Goal: Transaction & Acquisition: Download file/media

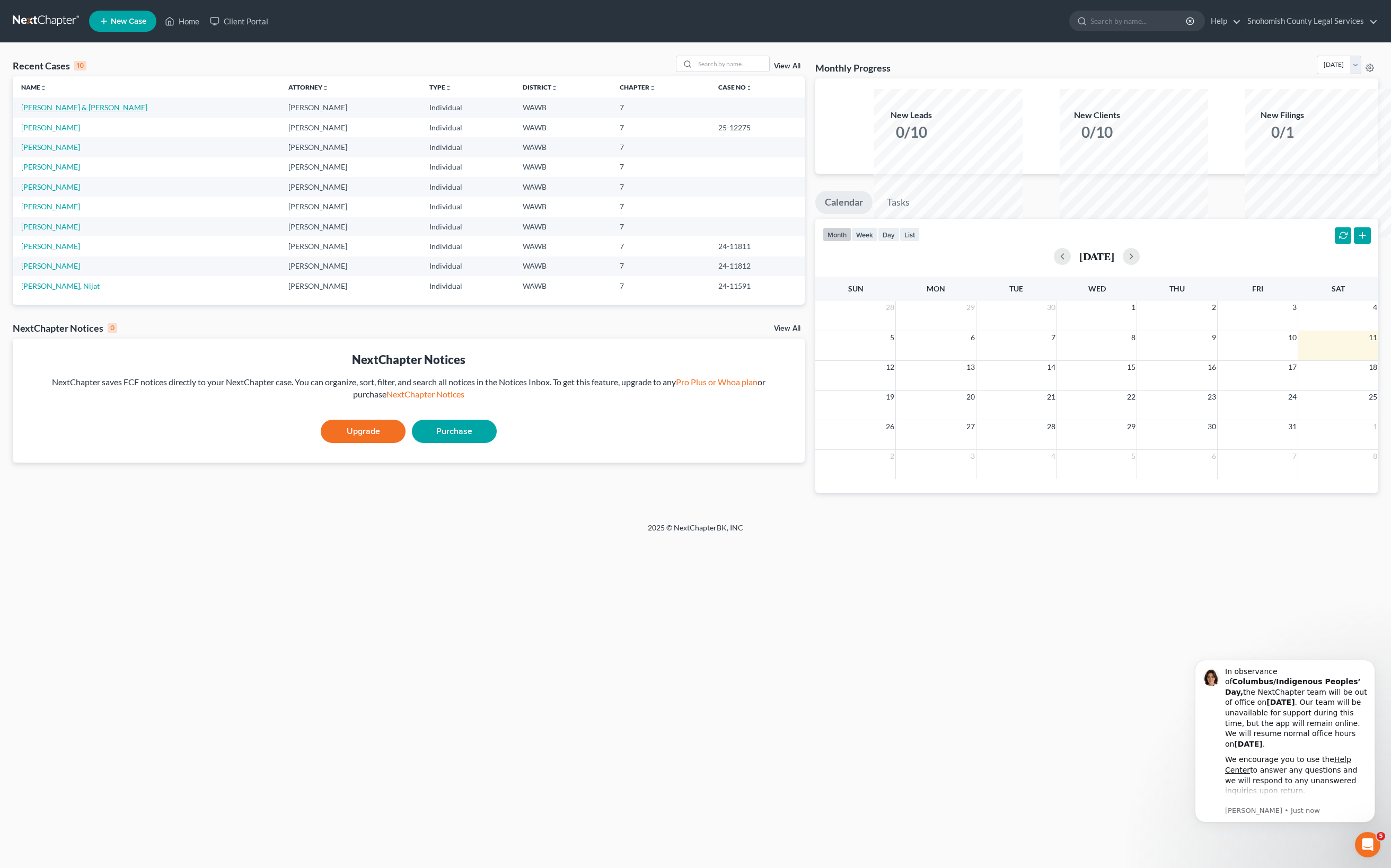
click at [145, 112] on link "[PERSON_NAME] & [PERSON_NAME]" at bounding box center [84, 107] width 126 height 9
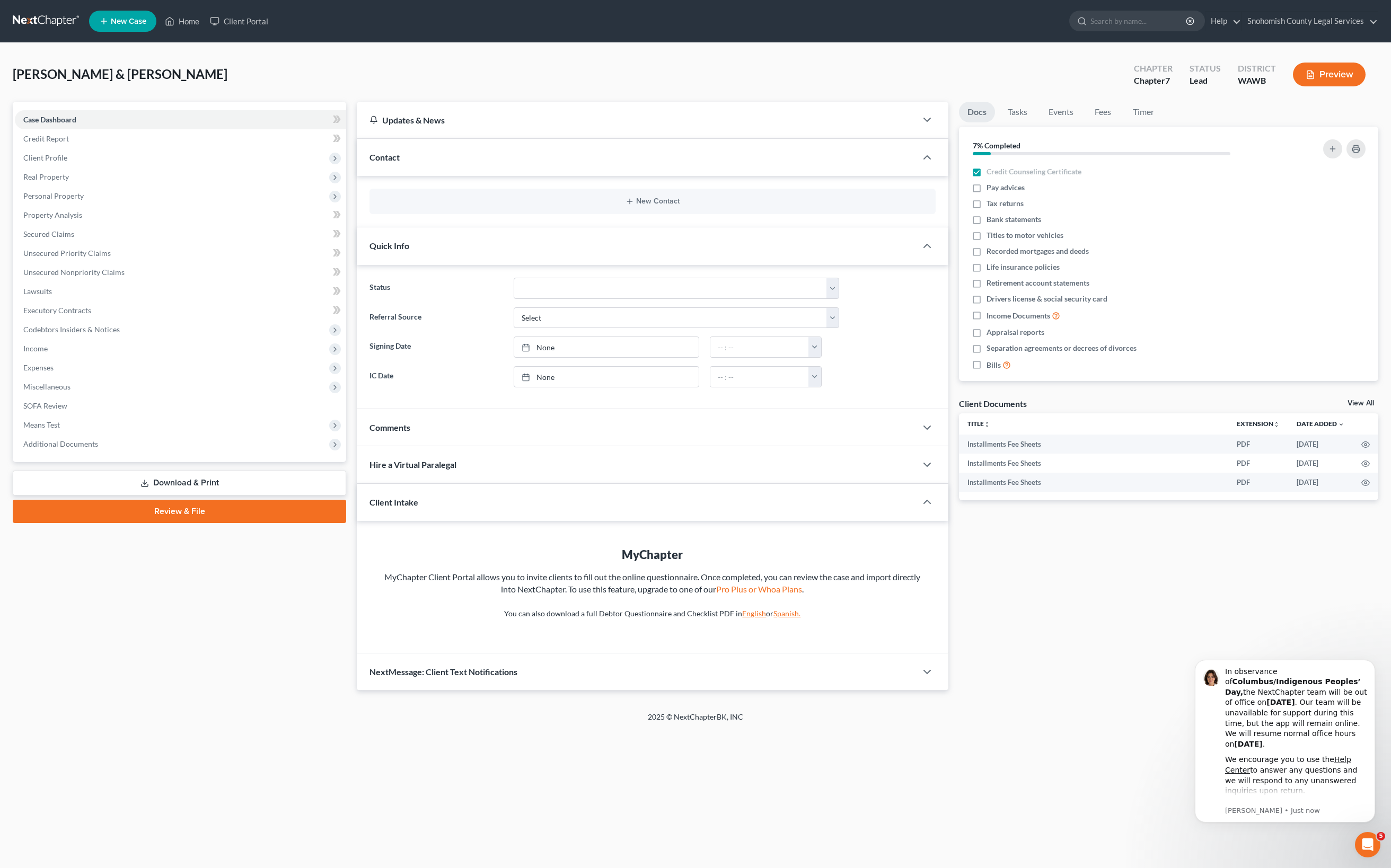
scroll to position [353, 0]
click at [194, 523] on link "Review & File" at bounding box center [179, 512] width 333 height 24
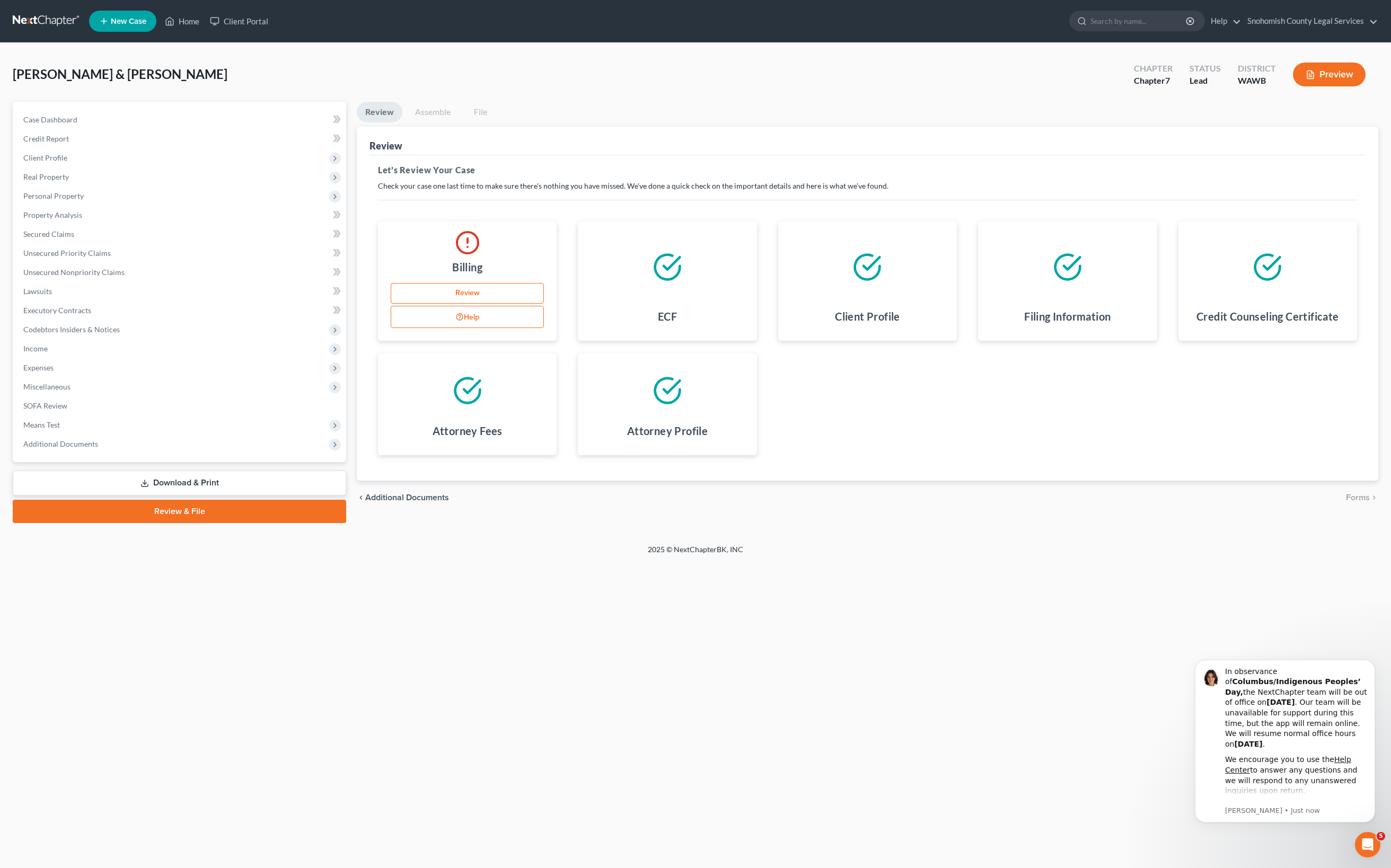
click at [493, 304] on link "Review" at bounding box center [467, 293] width 153 height 21
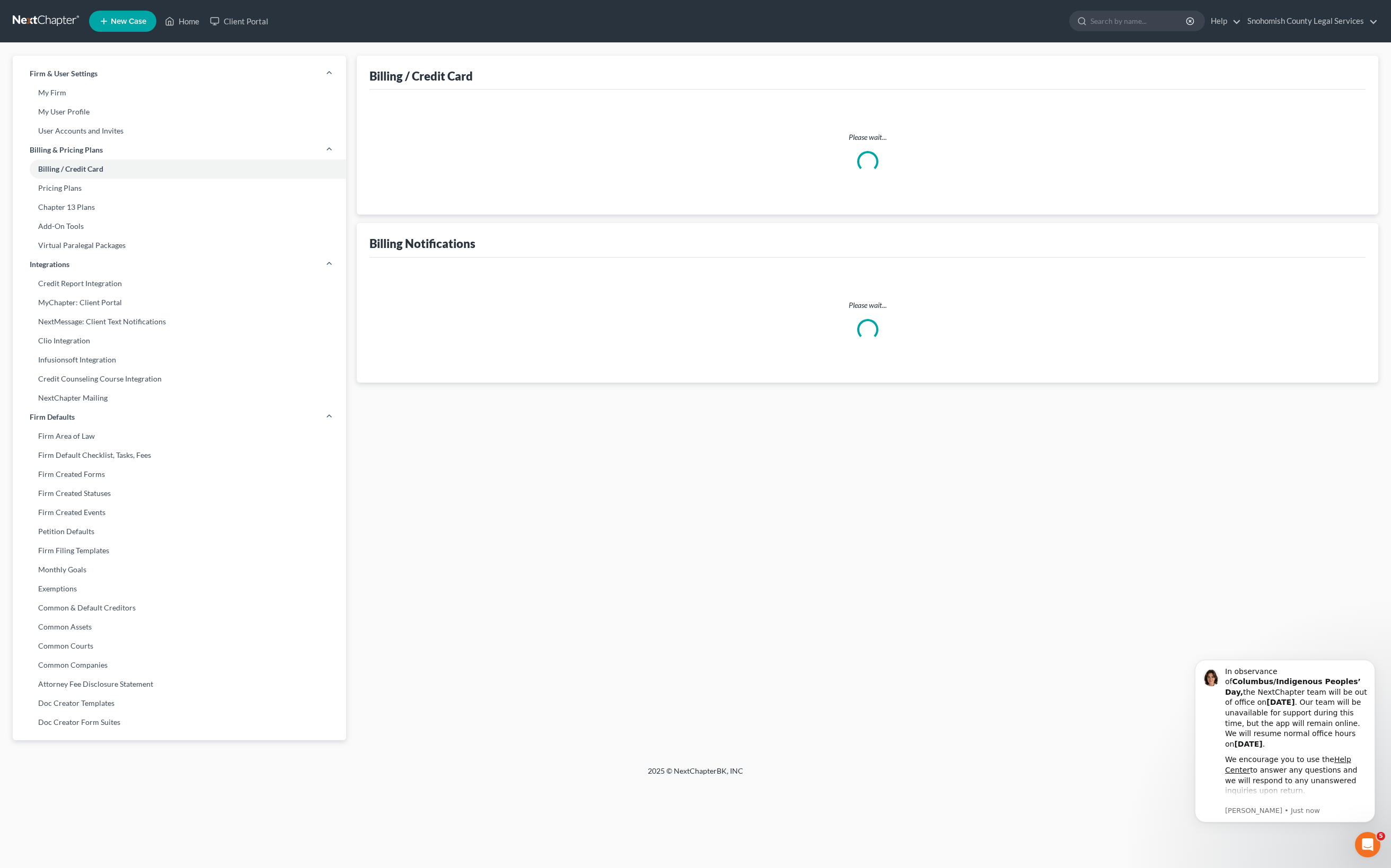
select select "50"
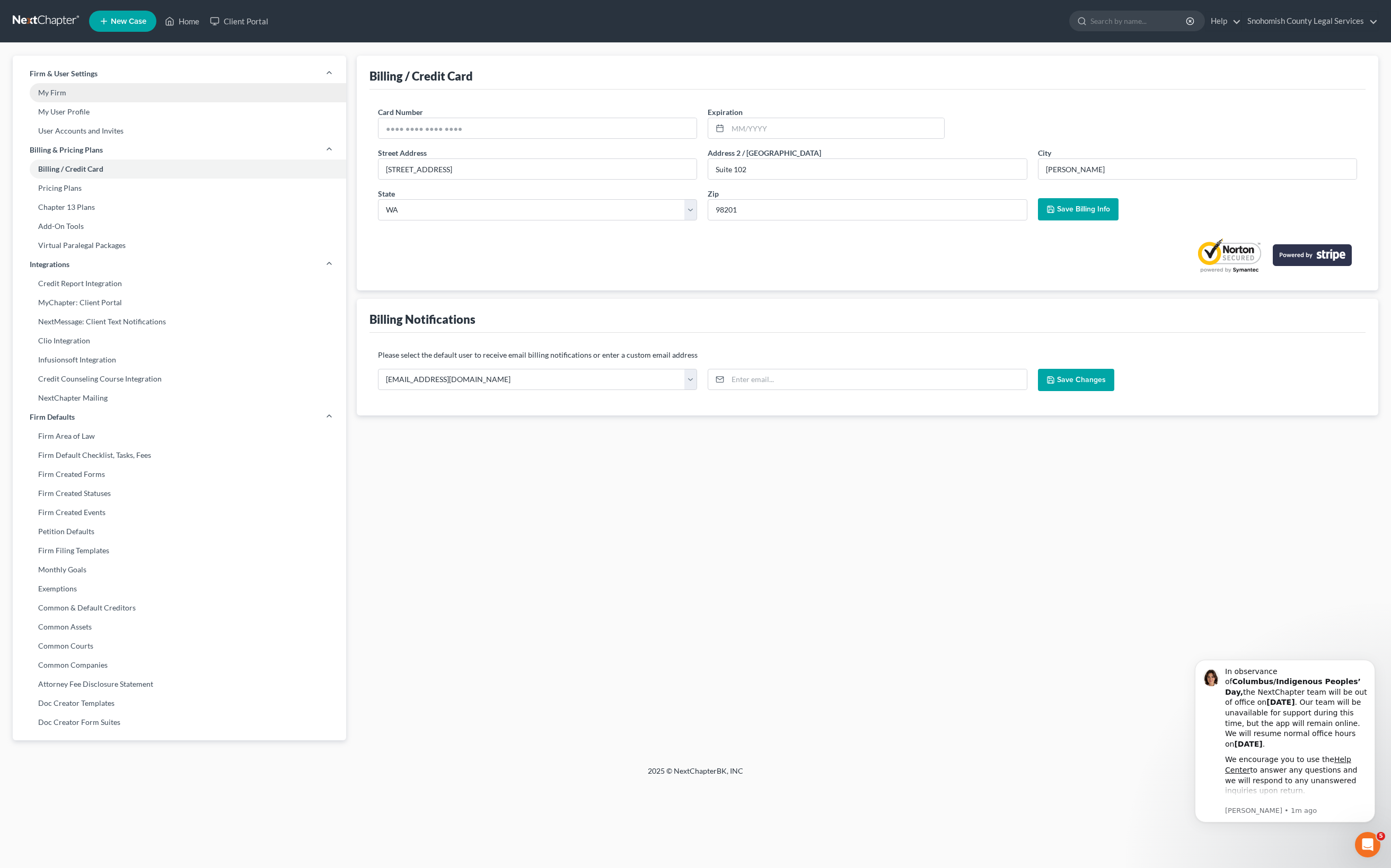
scroll to position [7, 0]
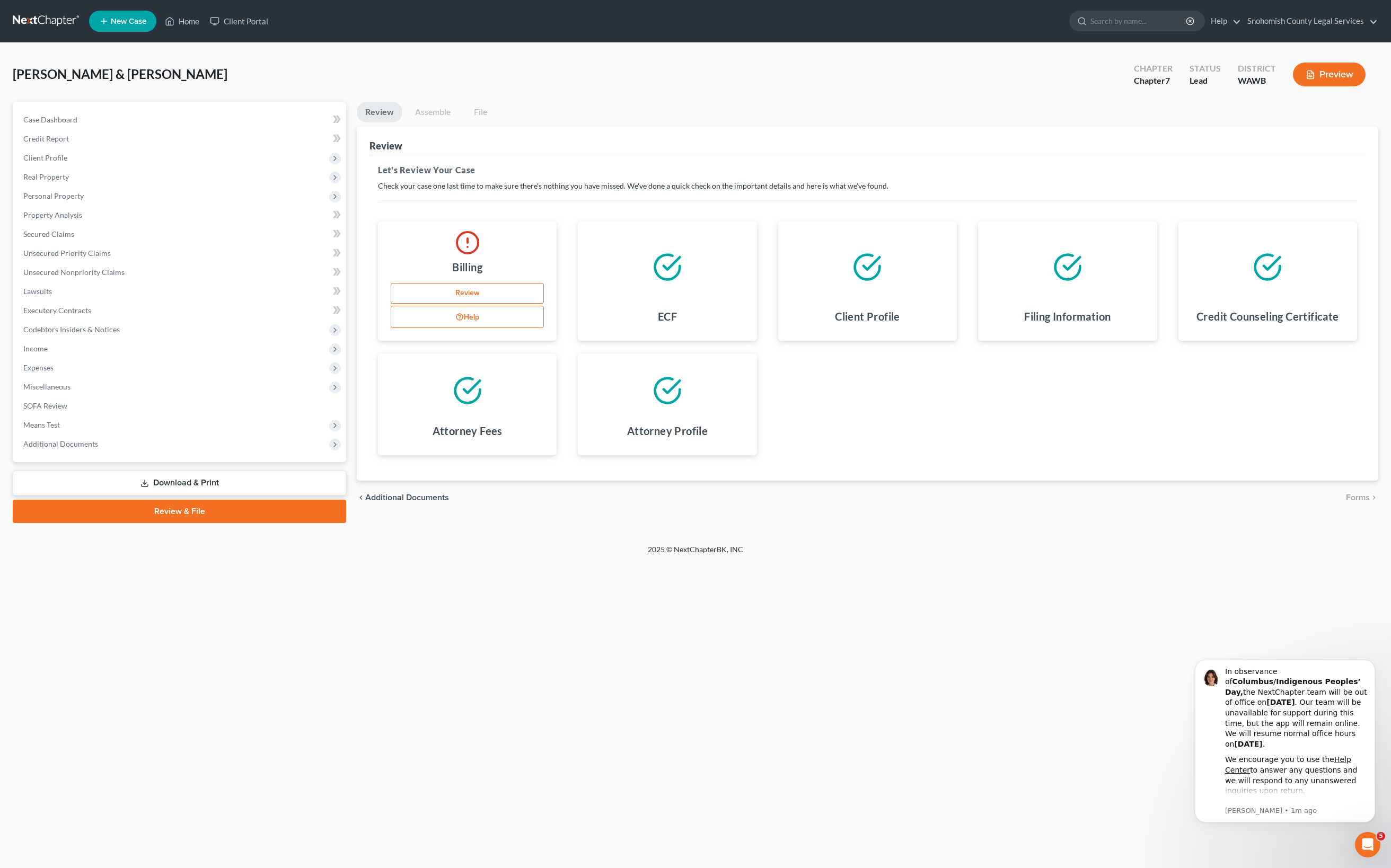
scroll to position [162, 0]
click at [192, 496] on link "Download & Print" at bounding box center [179, 483] width 333 height 25
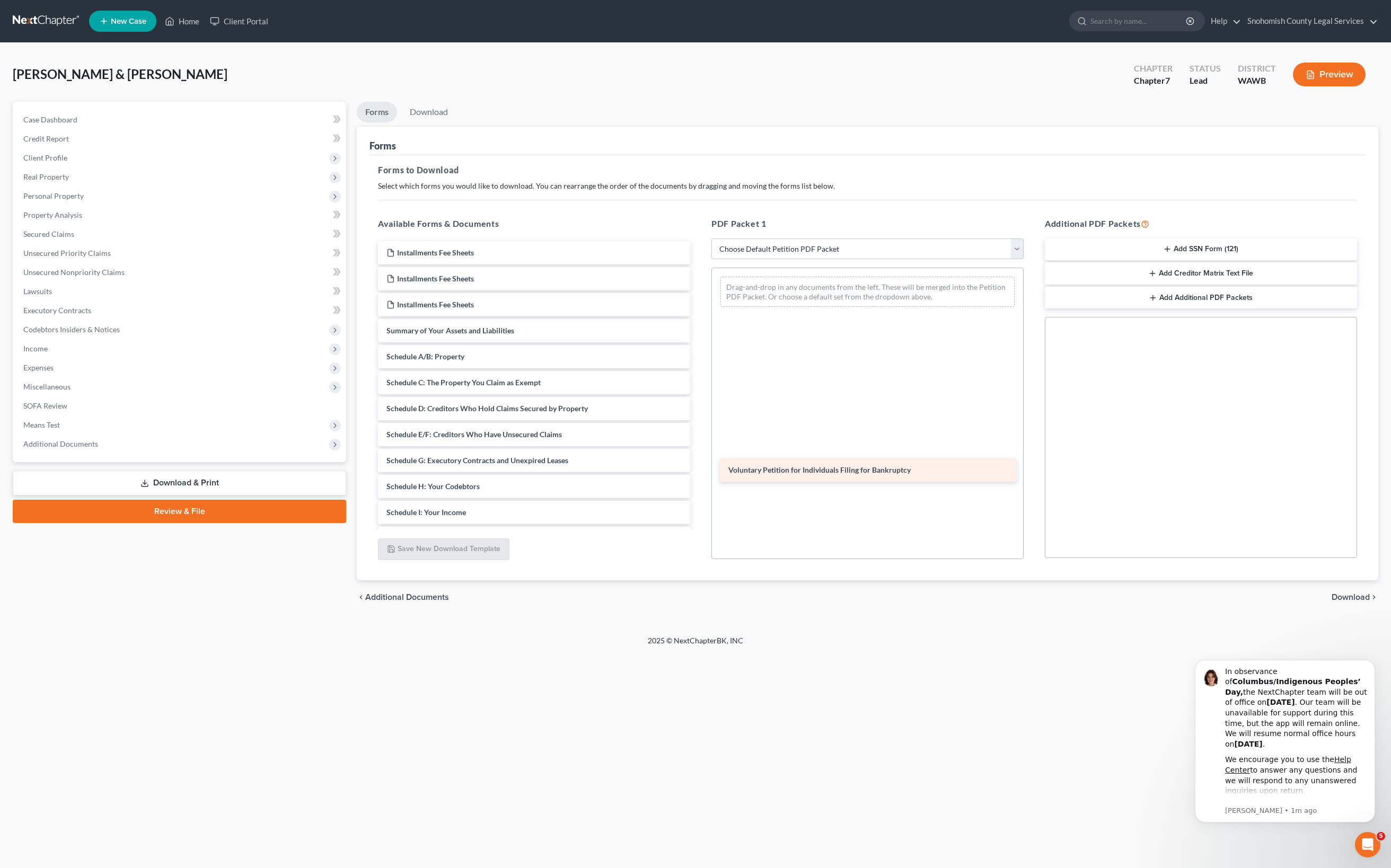
drag, startPoint x: 552, startPoint y: 573, endPoint x: 873, endPoint y: 482, distance: 333.6
click at [699, 482] on div "Voluntary Petition for Individuals Filing for Bankruptcy Installments Fee Sheet…" at bounding box center [534, 499] width 330 height 517
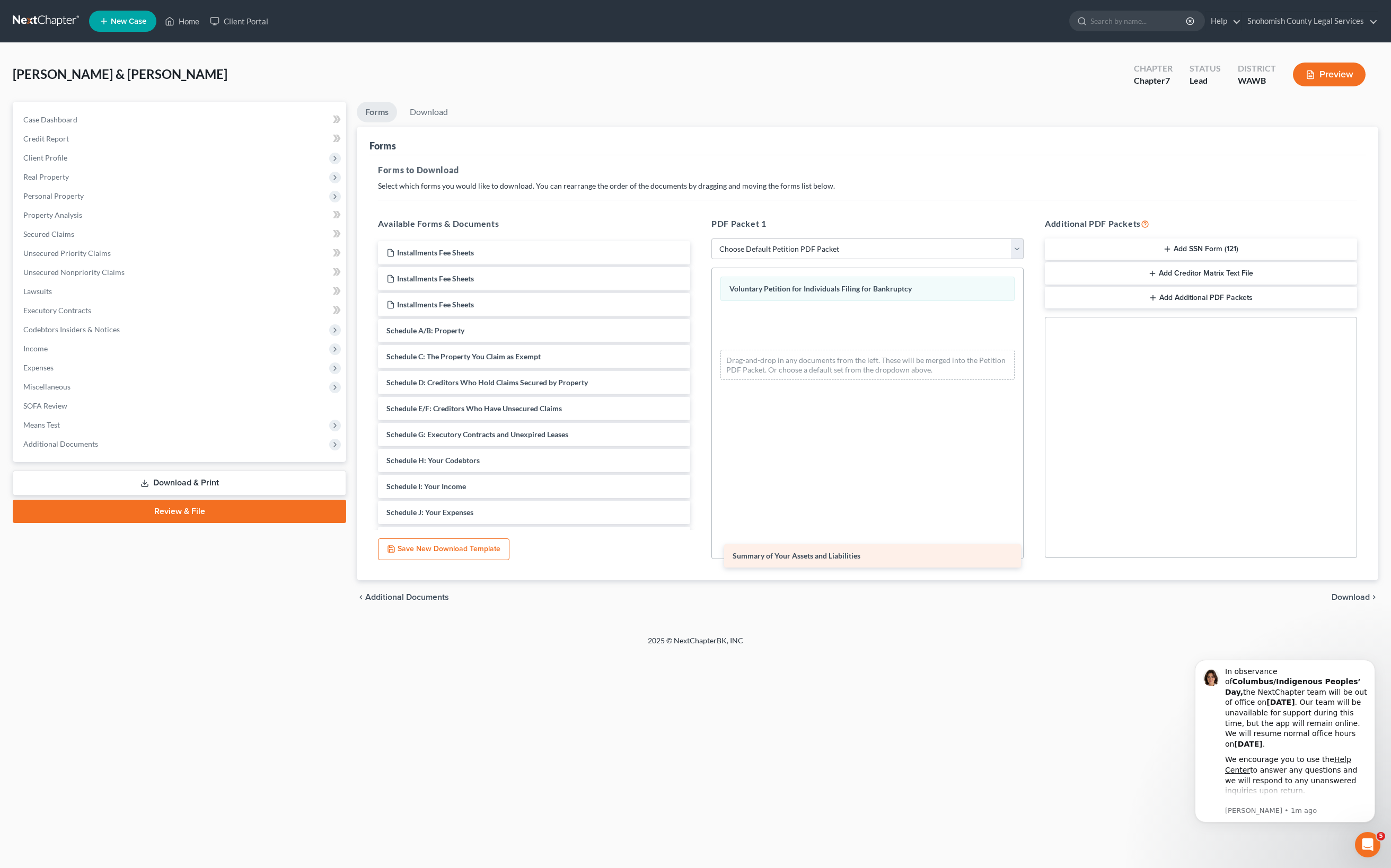
drag, startPoint x: 548, startPoint y: 561, endPoint x: 874, endPoint y: 556, distance: 326.0
click at [699, 556] on div "Summary of Your Assets and Liabilities Installments Fee Sheets Installments Fee…" at bounding box center [534, 487] width 330 height 491
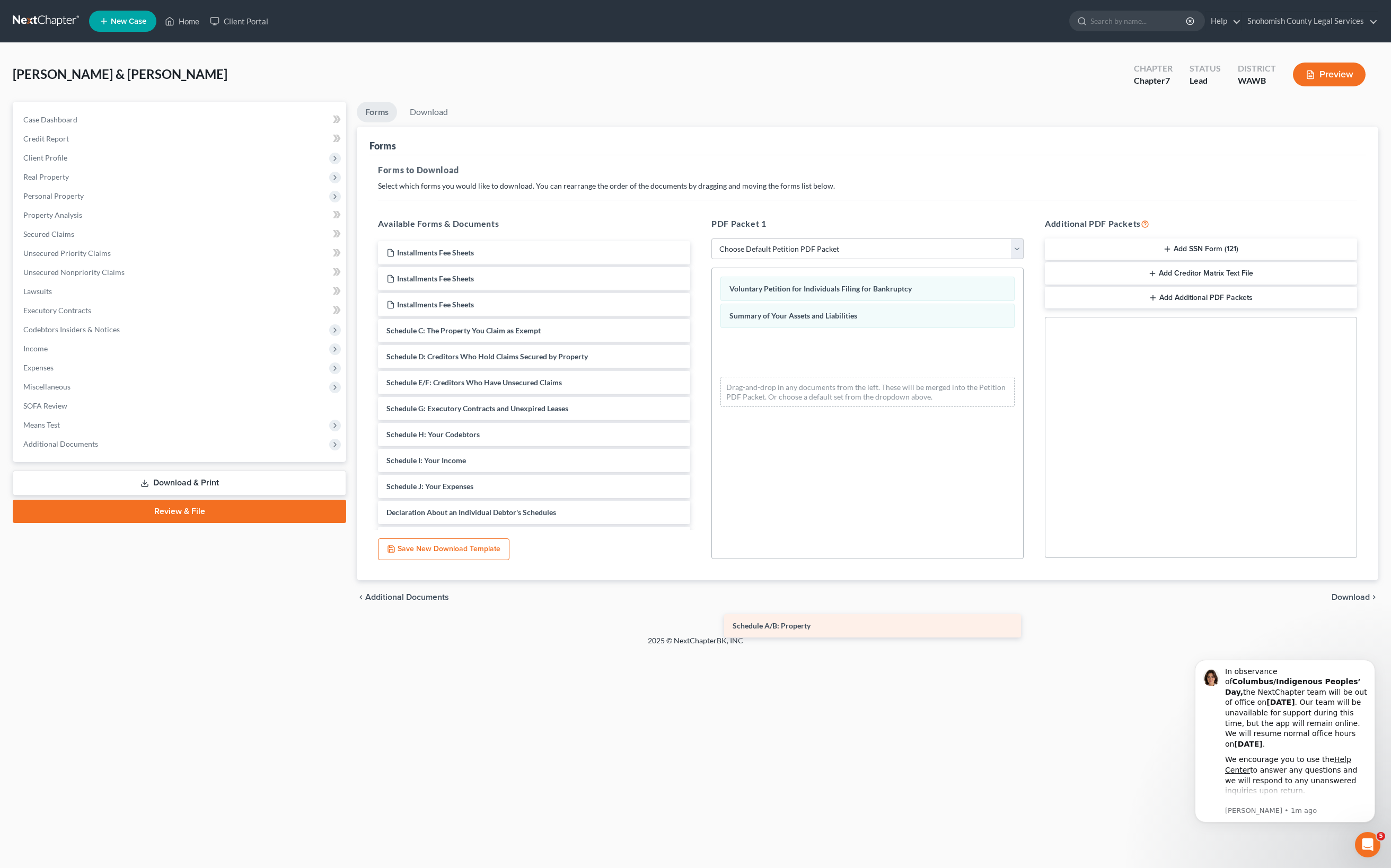
drag, startPoint x: 472, startPoint y: 564, endPoint x: 796, endPoint y: 629, distance: 330.5
click at [699, 629] on div "Schedule A/B: Property Installments Fee Sheets Installments Fee Sheets Installm…" at bounding box center [534, 474] width 330 height 465
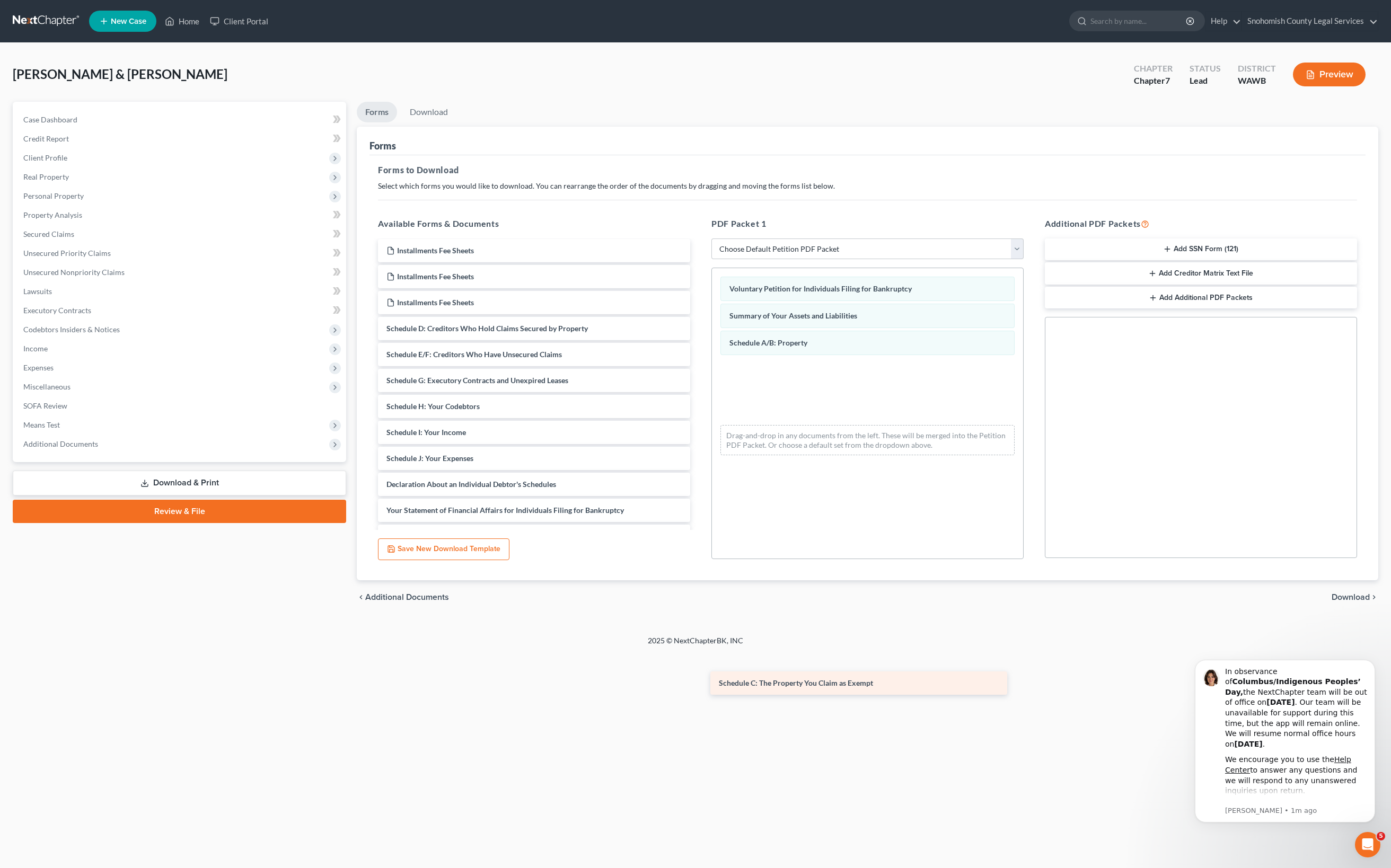
scroll to position [5, 0]
drag, startPoint x: 512, startPoint y: 576, endPoint x: 834, endPoint y: 697, distance: 344.0
click at [699, 675] on div "Schedule C: The Property You Claim as Exempt Installments Fee Sheets Installmen…" at bounding box center [534, 455] width 330 height 439
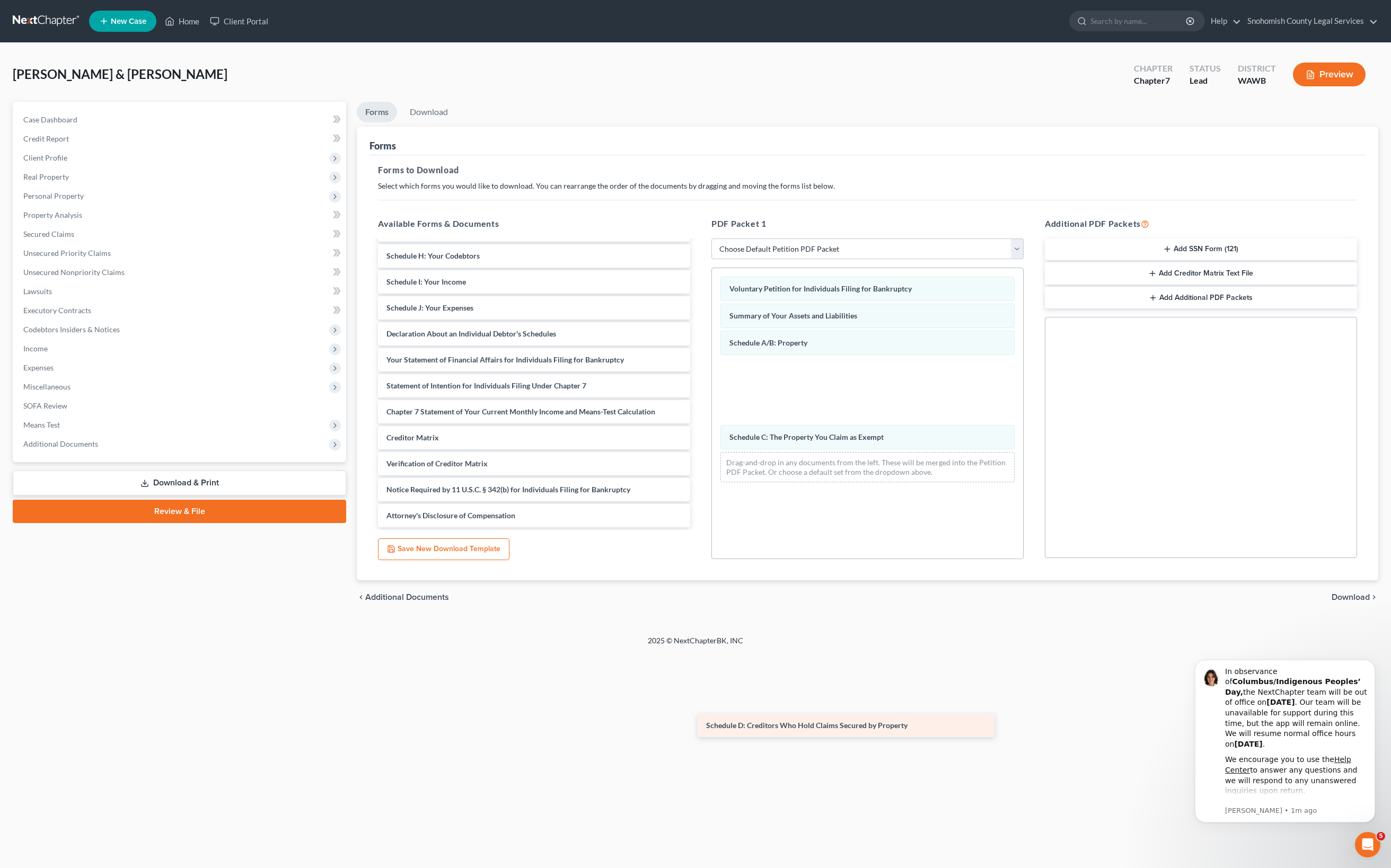
scroll to position [619, 0]
drag, startPoint x: 564, startPoint y: 508, endPoint x: 883, endPoint y: 719, distance: 382.5
click at [699, 528] on div "Schedule D: Creditors Who Hold Claims Secured by Property Installments Fee Shee…" at bounding box center [534, 321] width 330 height 413
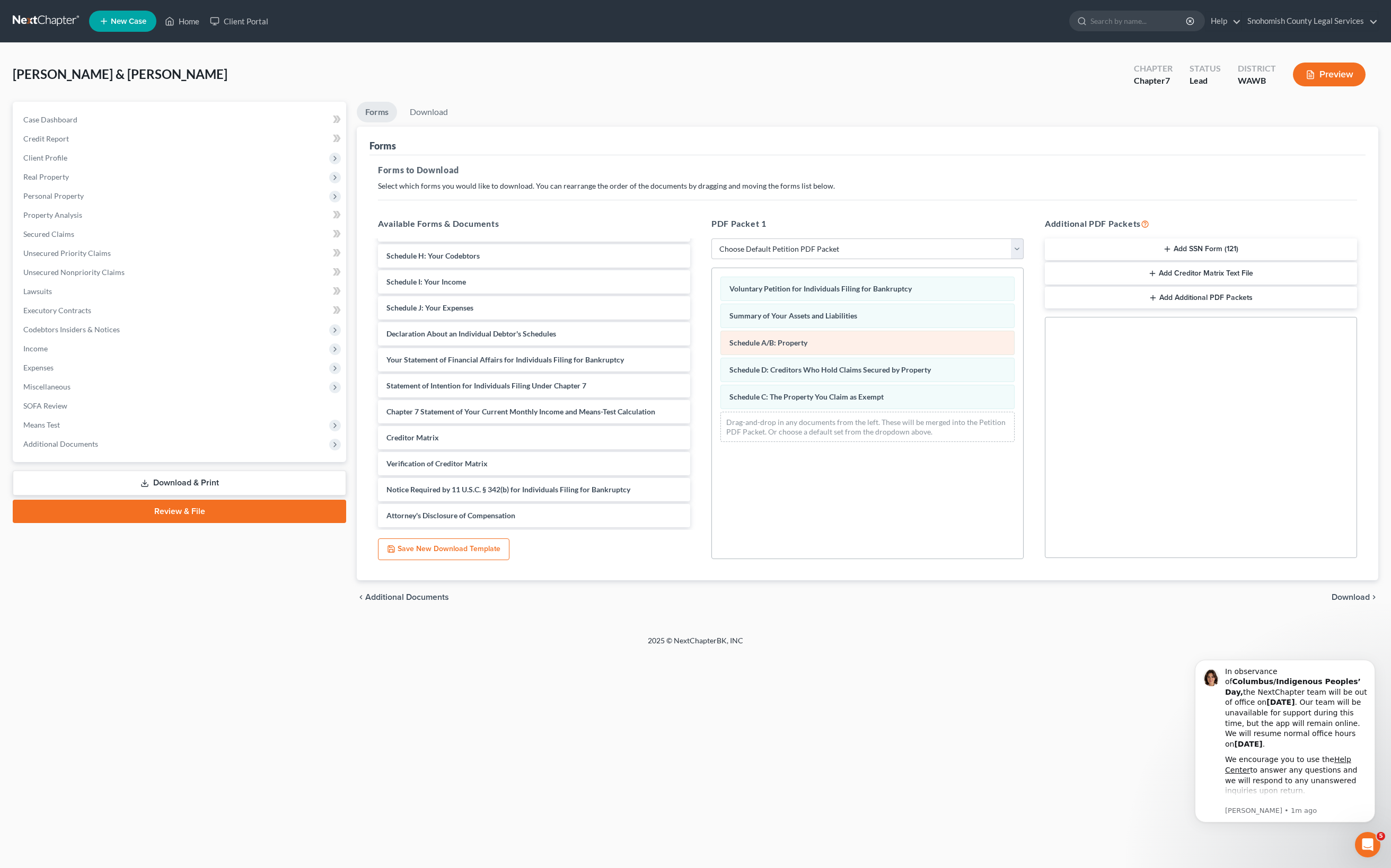
scroll to position [152, 0]
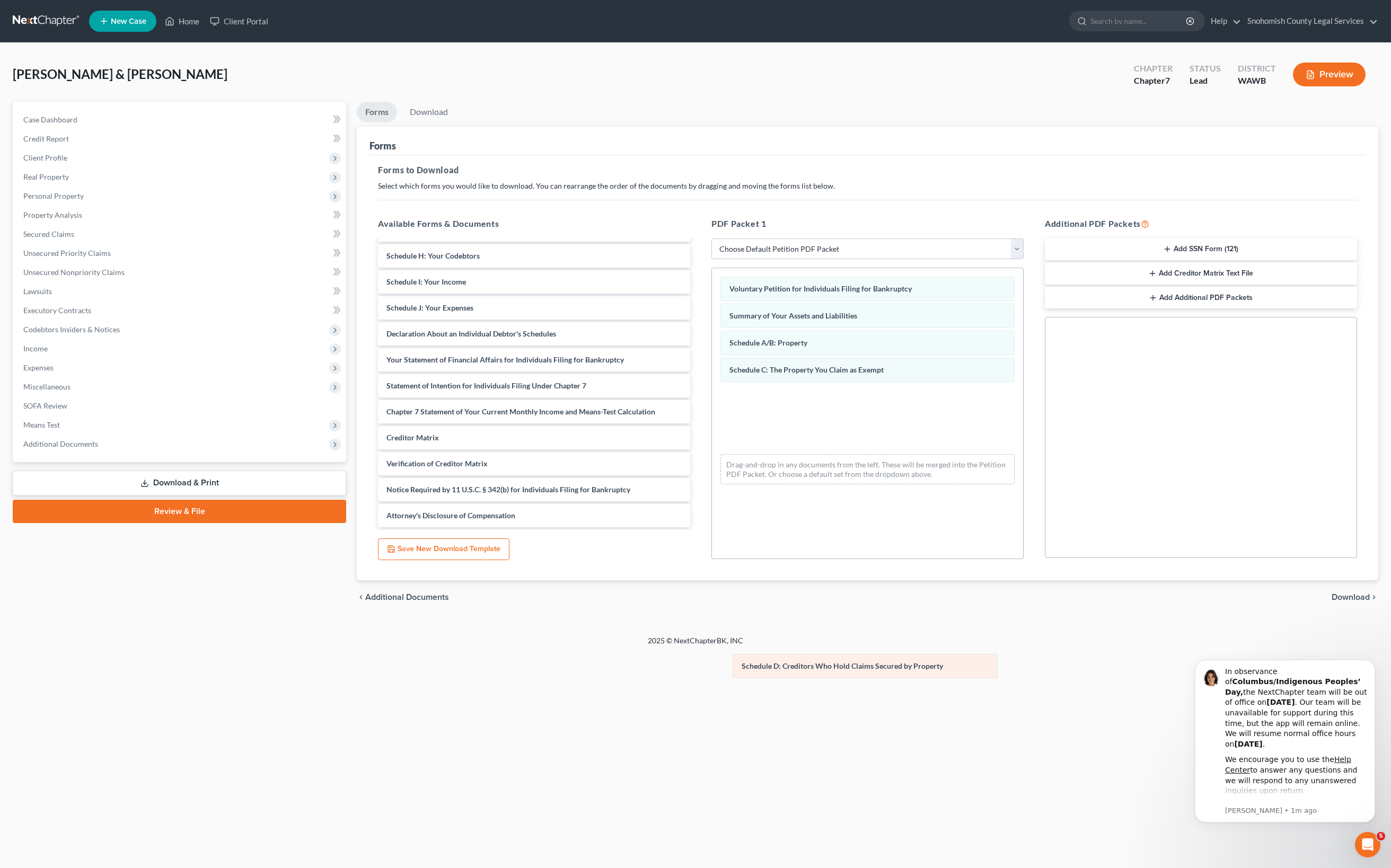
drag, startPoint x: 857, startPoint y: 532, endPoint x: 853, endPoint y: 618, distance: 86.1
click at [853, 493] on div "Schedule D: Creditors Who Hold Claims Secured by Property Voluntary Petition fo…" at bounding box center [867, 380] width 311 height 225
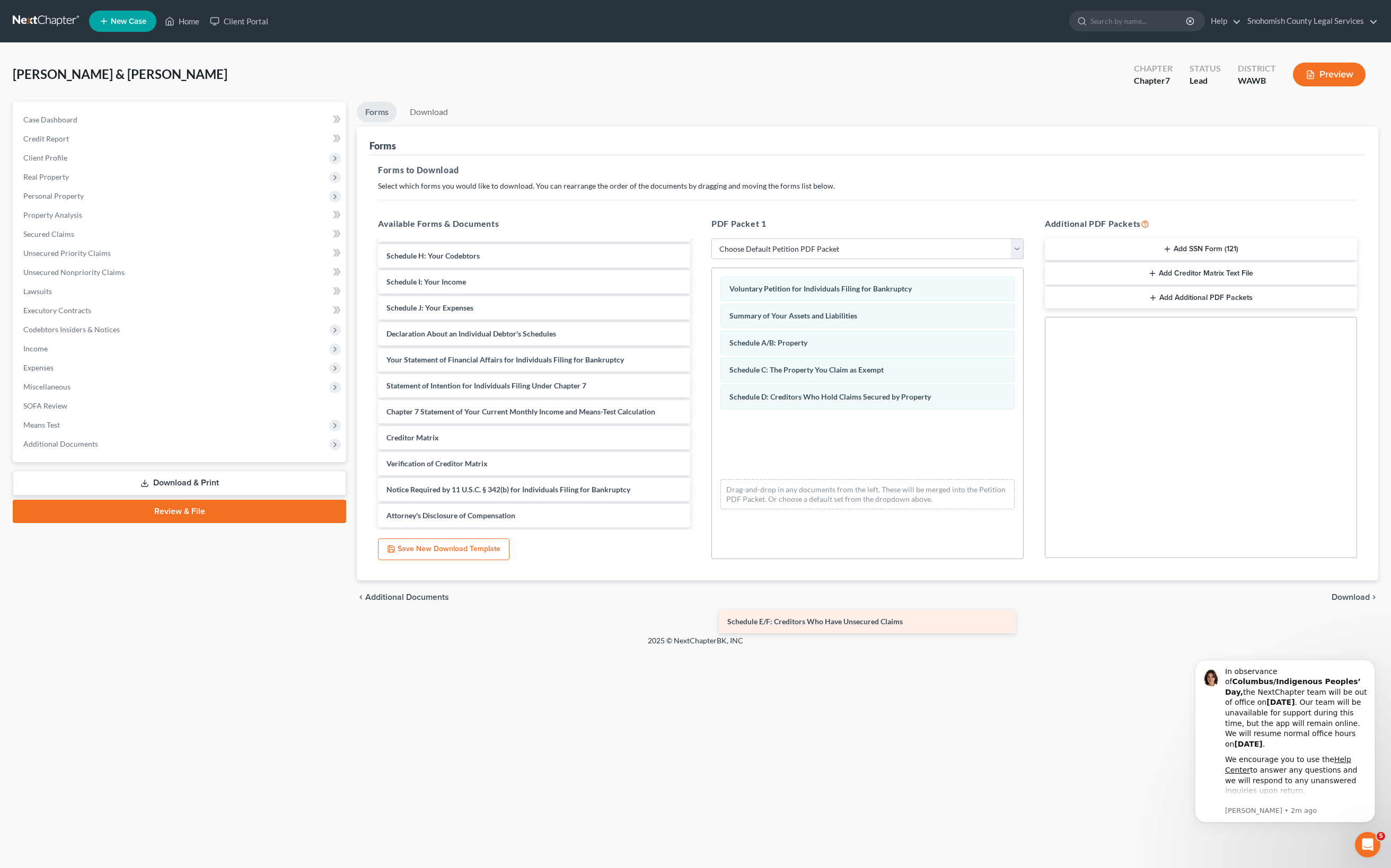
scroll to position [172, 0]
drag, startPoint x: 522, startPoint y: 443, endPoint x: 853, endPoint y: 626, distance: 378.2
click at [699, 528] on div "Schedule E/F: Creditors Who Have Unsecured Claims Installments Fee Sheets Insta…" at bounding box center [534, 334] width 330 height 387
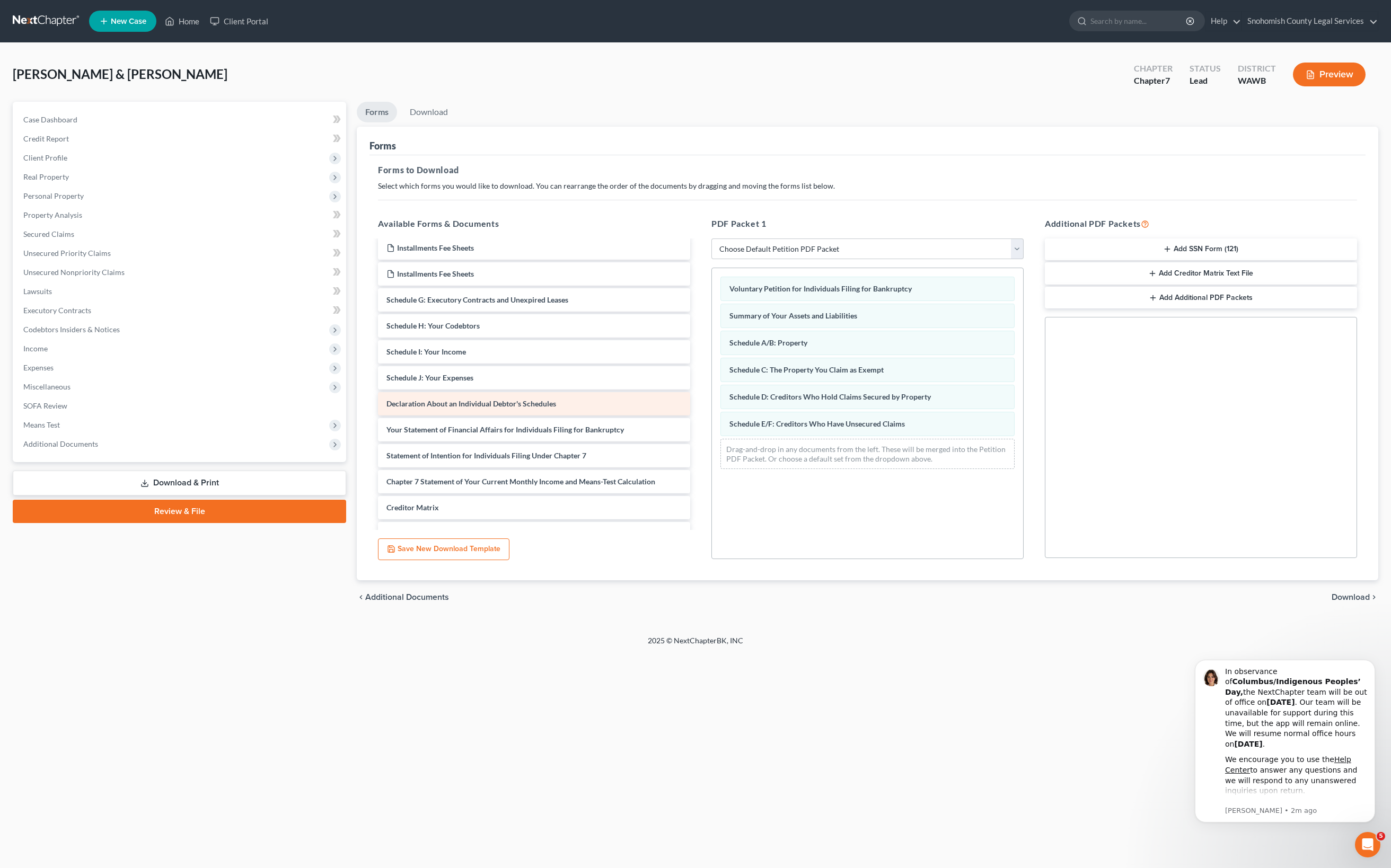
scroll to position [30, 0]
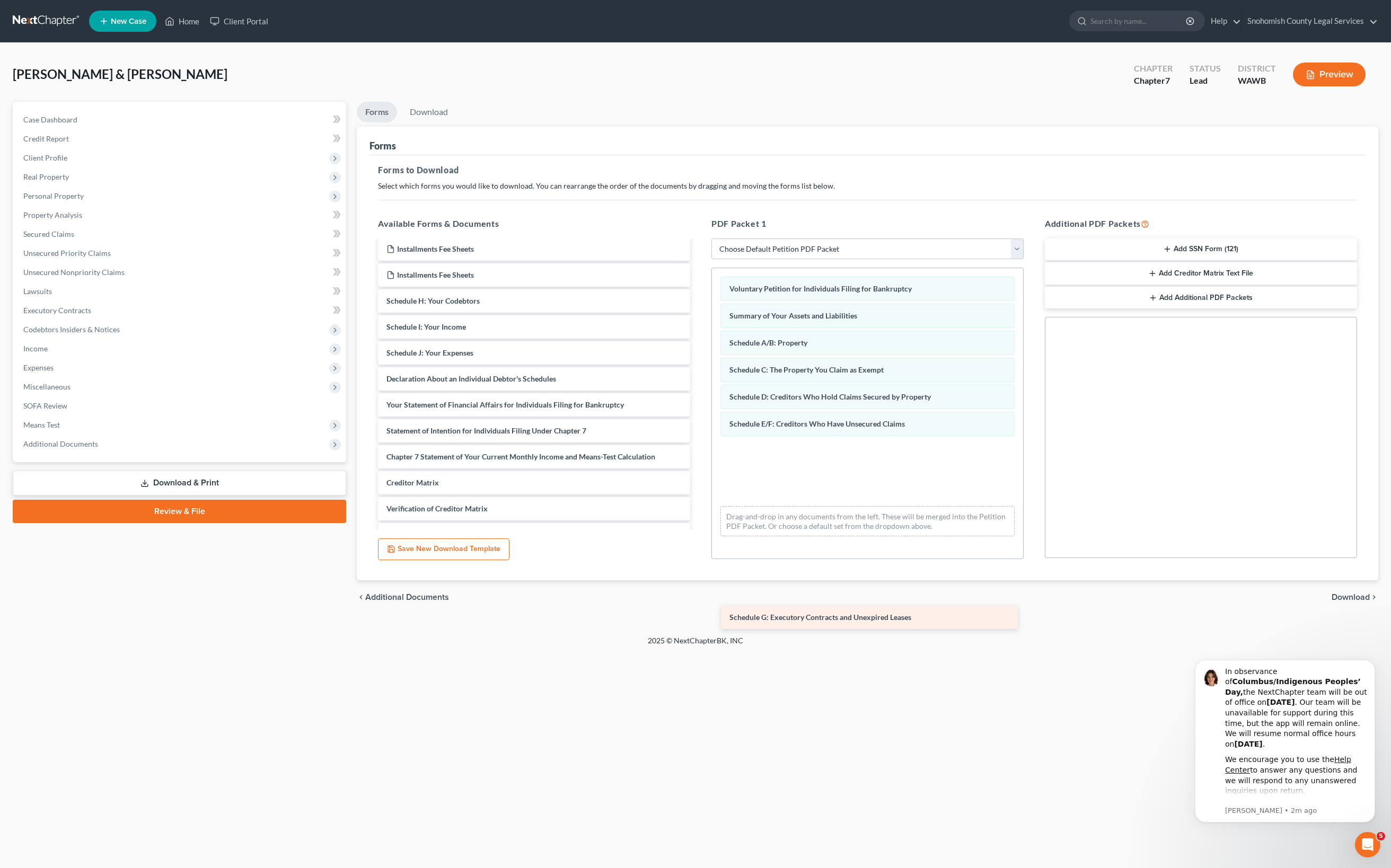
drag, startPoint x: 577, startPoint y: 474, endPoint x: 902, endPoint y: 626, distance: 358.8
click at [699, 573] on div "Schedule G: Executory Contracts and Unexpired Leases Installments Fee Sheets In…" at bounding box center [534, 392] width 330 height 361
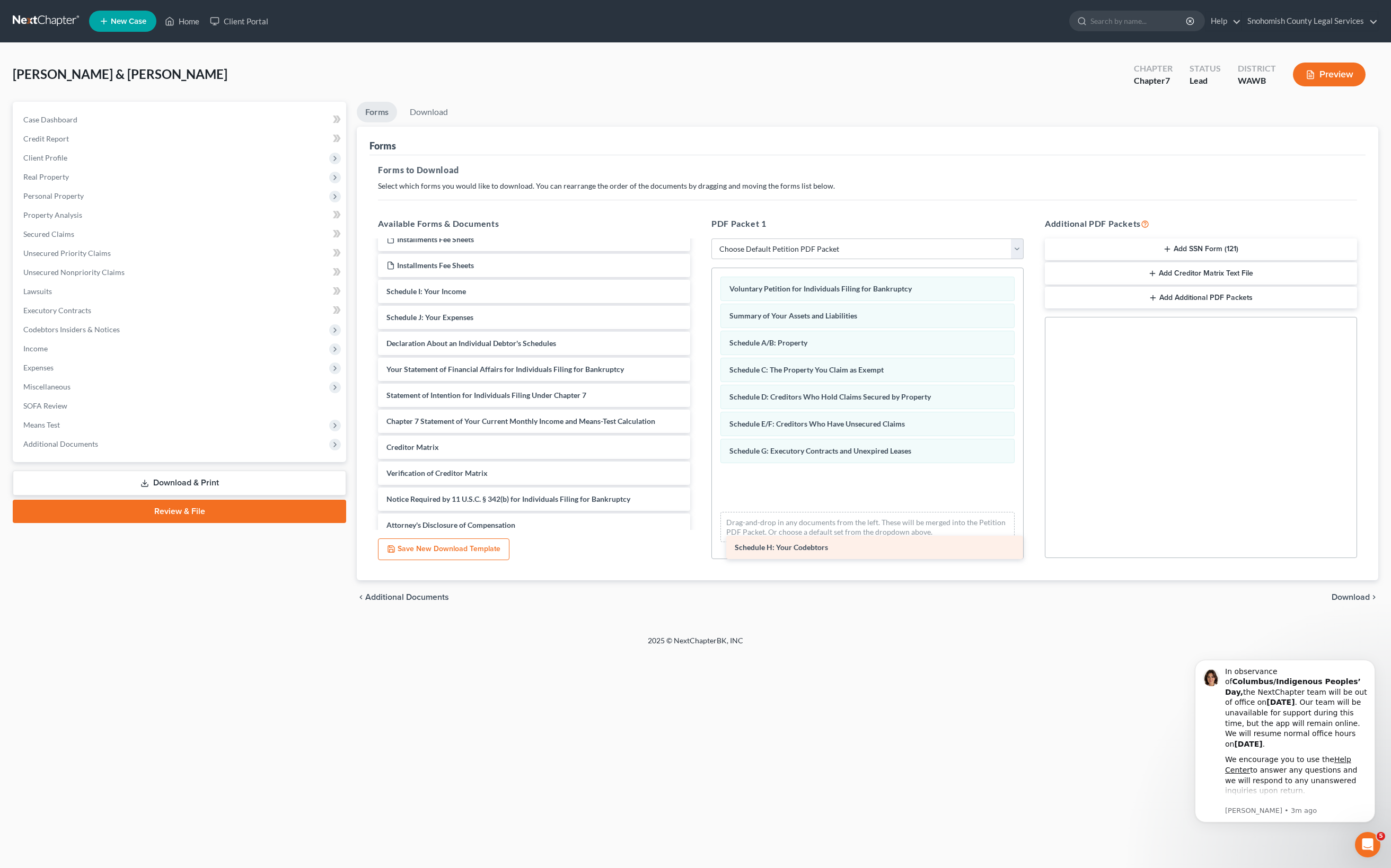
scroll to position [43, 0]
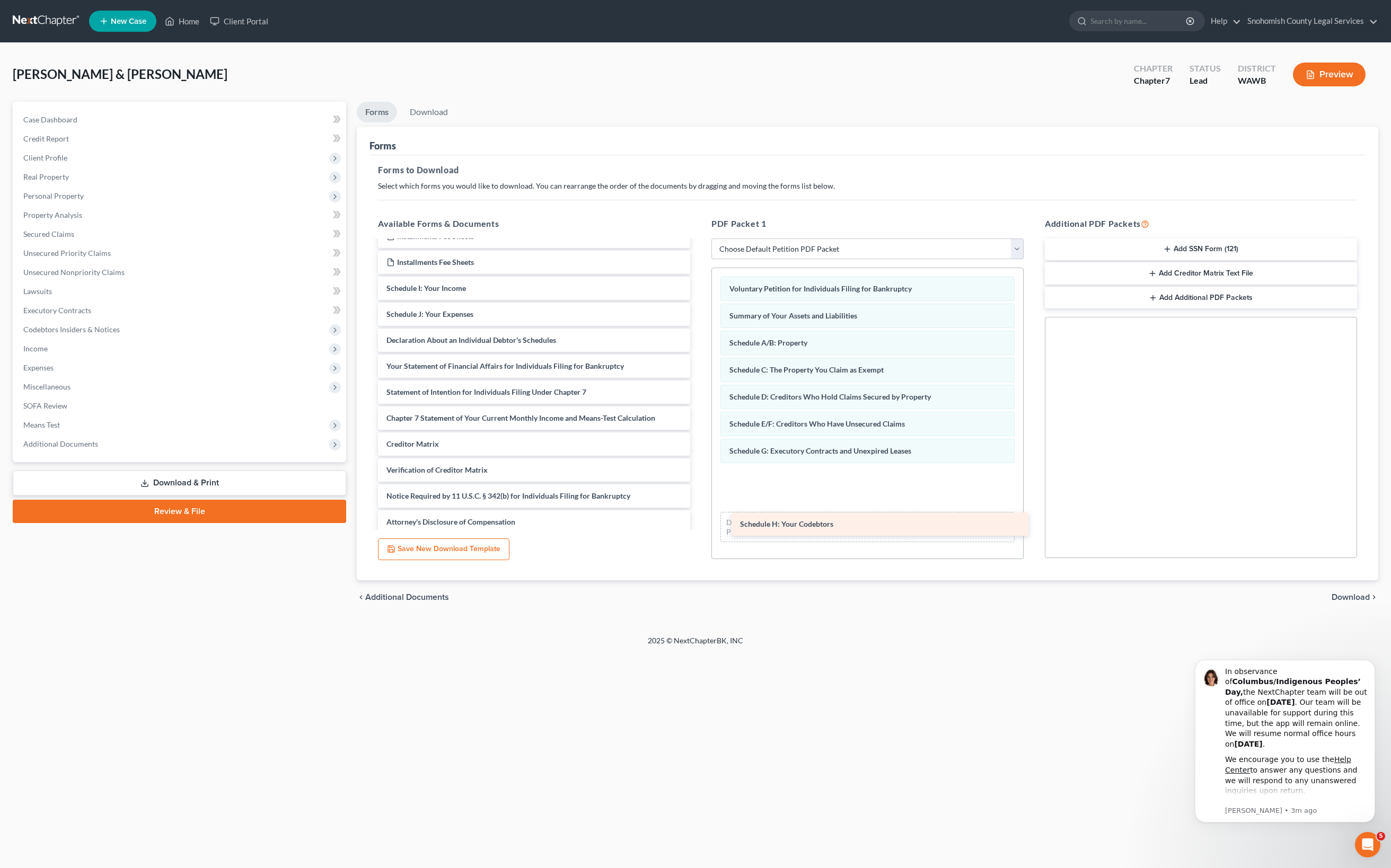
drag, startPoint x: 495, startPoint y: 384, endPoint x: 828, endPoint y: 527, distance: 362.4
click at [699, 527] on div "Schedule H: Your Codebtors Installments Fee Sheets Installments Fee Sheets Inst…" at bounding box center [534, 366] width 330 height 335
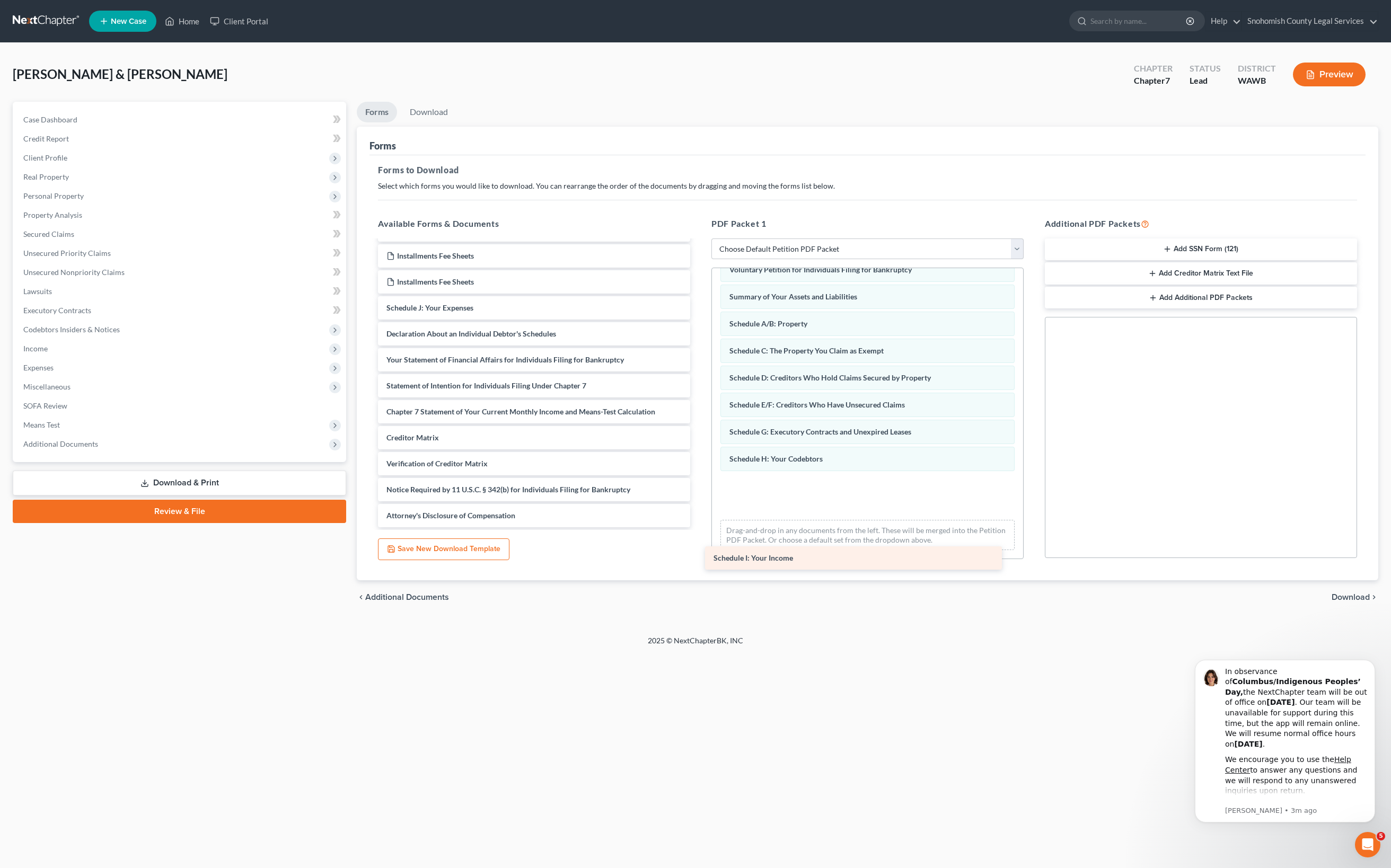
drag, startPoint x: 498, startPoint y: 373, endPoint x: 804, endPoint y: 563, distance: 360.2
click at [699, 528] on div "Schedule I: Your Income Installments Fee Sheets Installments Fee Sheets Install…" at bounding box center [534, 373] width 330 height 309
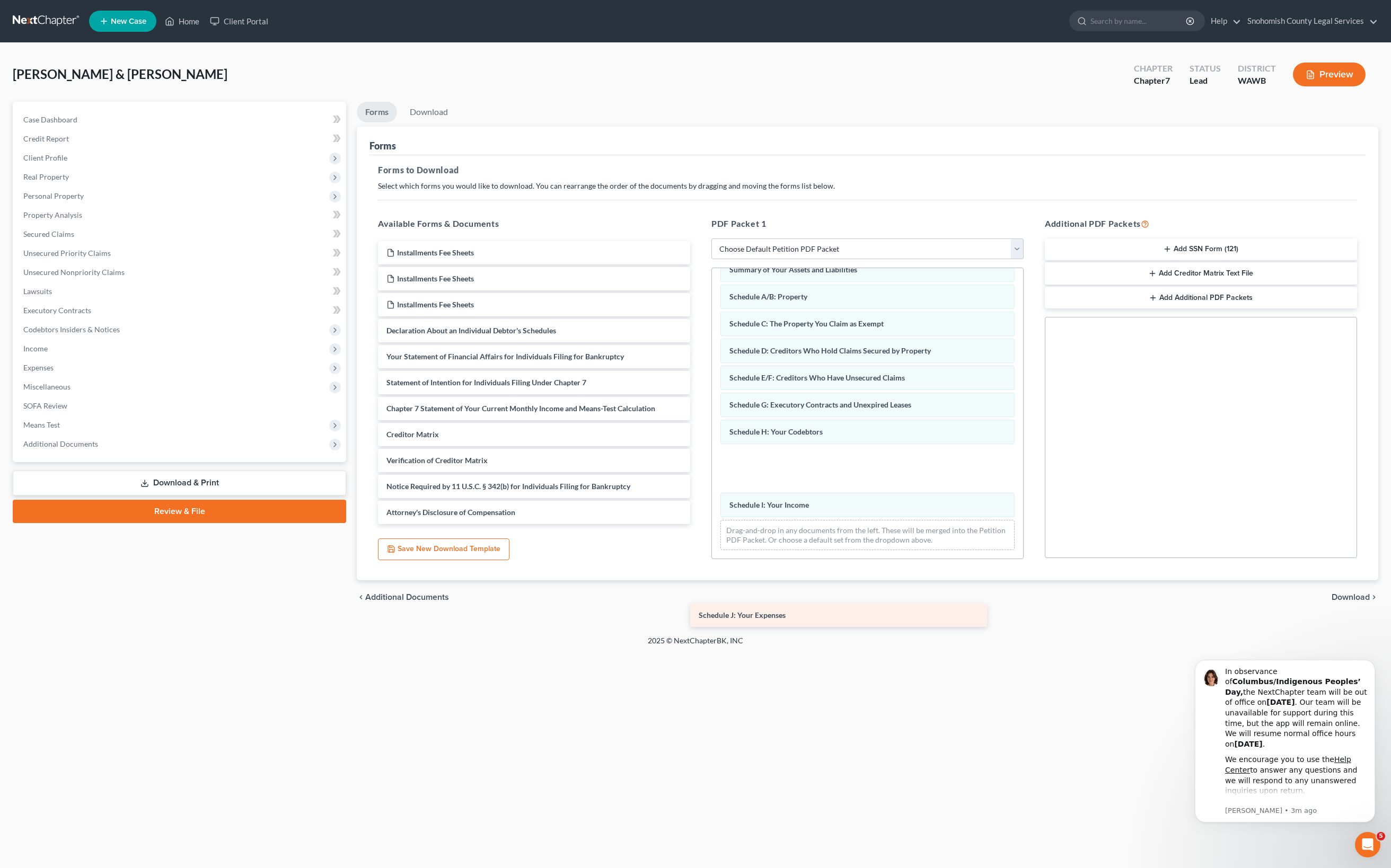
scroll to position [346, 0]
drag, startPoint x: 545, startPoint y: 411, endPoint x: 878, endPoint y: 567, distance: 367.7
click at [699, 524] on div "Schedule J: Your Expenses Installments Fee Sheets Installments Fee Sheets Insta…" at bounding box center [534, 383] width 330 height 283
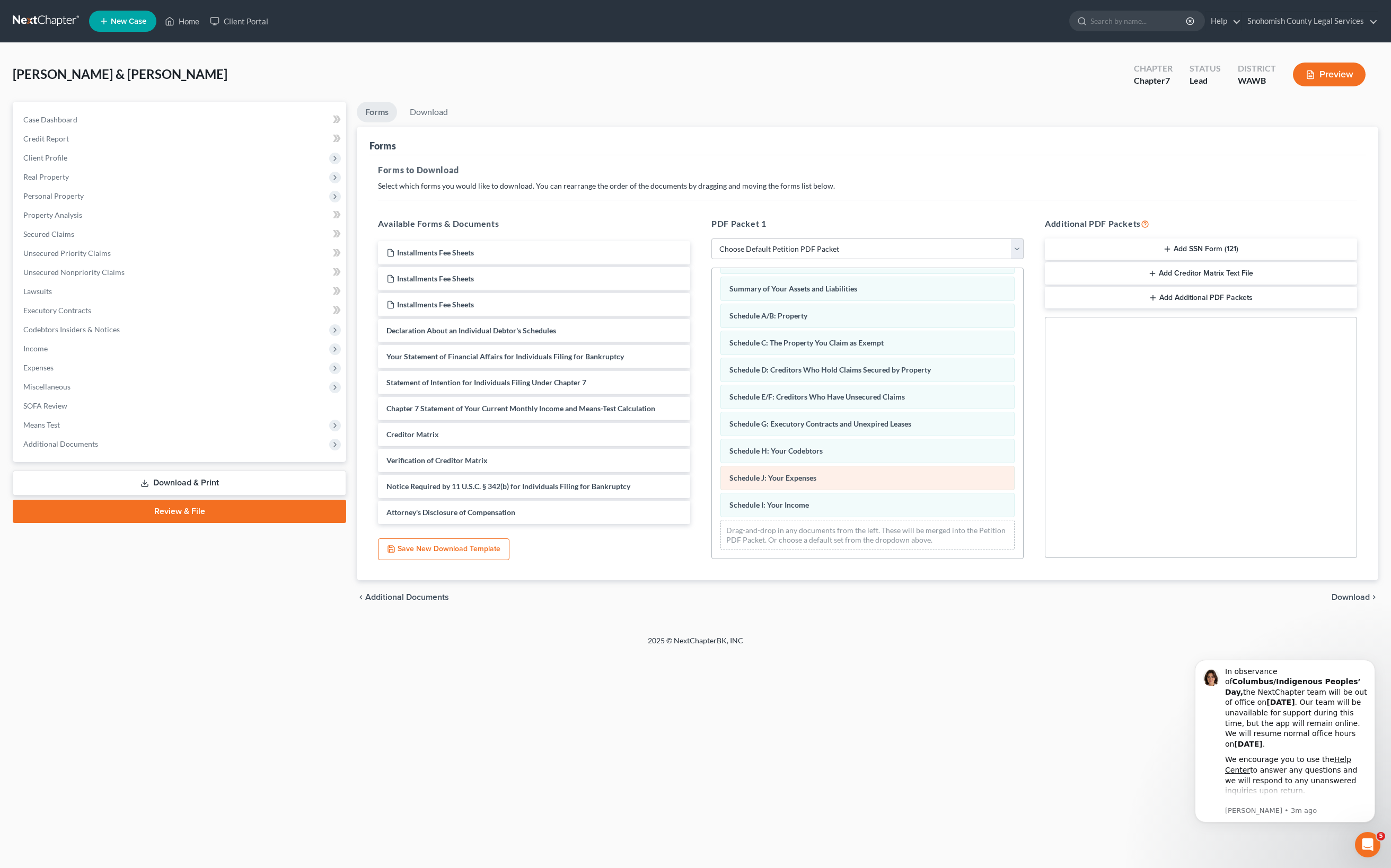
scroll to position [435, 0]
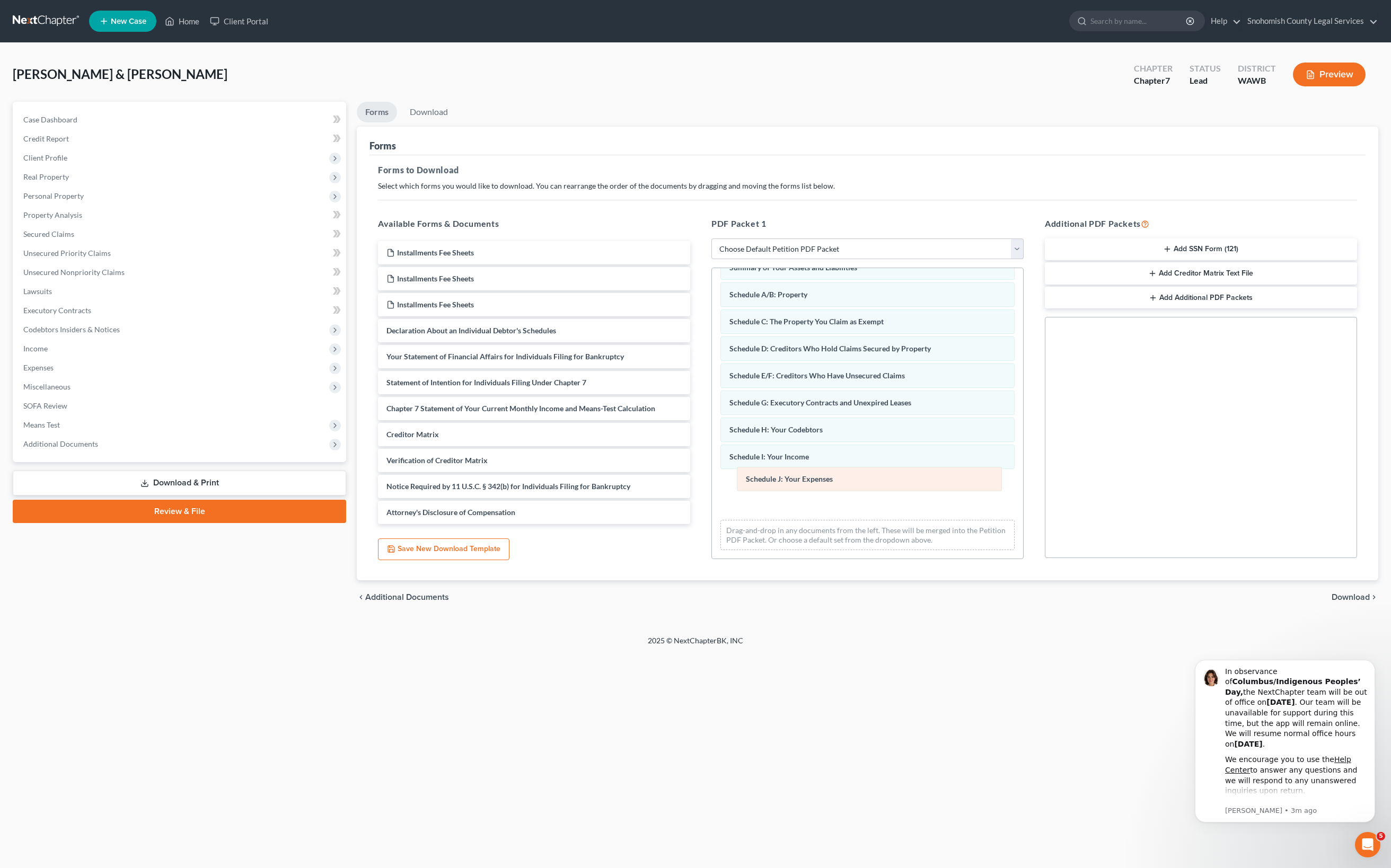
drag, startPoint x: 853, startPoint y: 429, endPoint x: 858, endPoint y: 485, distance: 56.2
click at [858, 485] on div "Schedule J: Your Expenses Voluntary Petition for Individuals Filing for Bankrup…" at bounding box center [867, 389] width 311 height 339
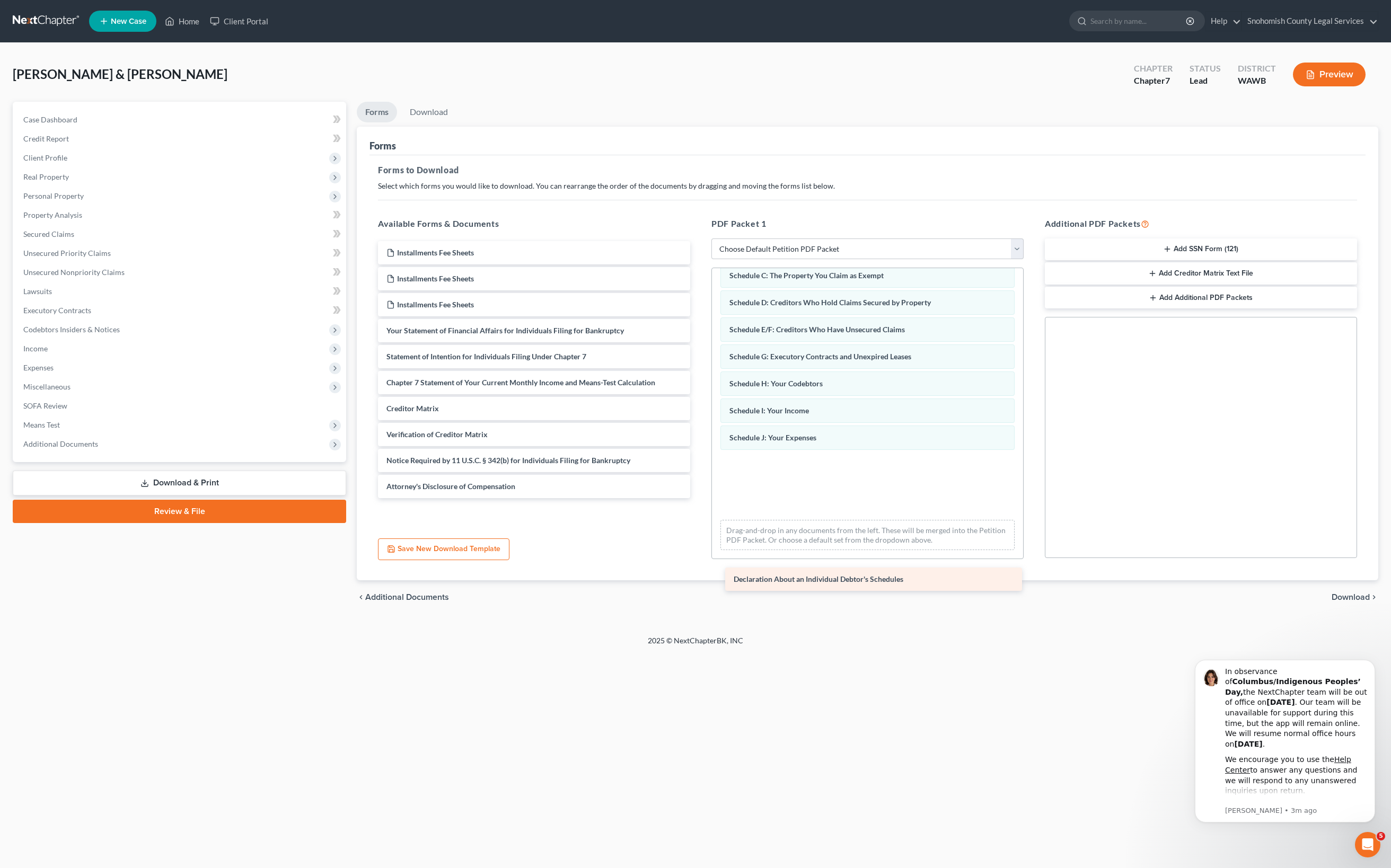
scroll to position [279, 0]
drag, startPoint x: 505, startPoint y: 418, endPoint x: 832, endPoint y: 533, distance: 346.6
click at [699, 498] on div "Declaration About an Individual Debtor's Schedules Installments Fee Sheets Inst…" at bounding box center [534, 370] width 330 height 257
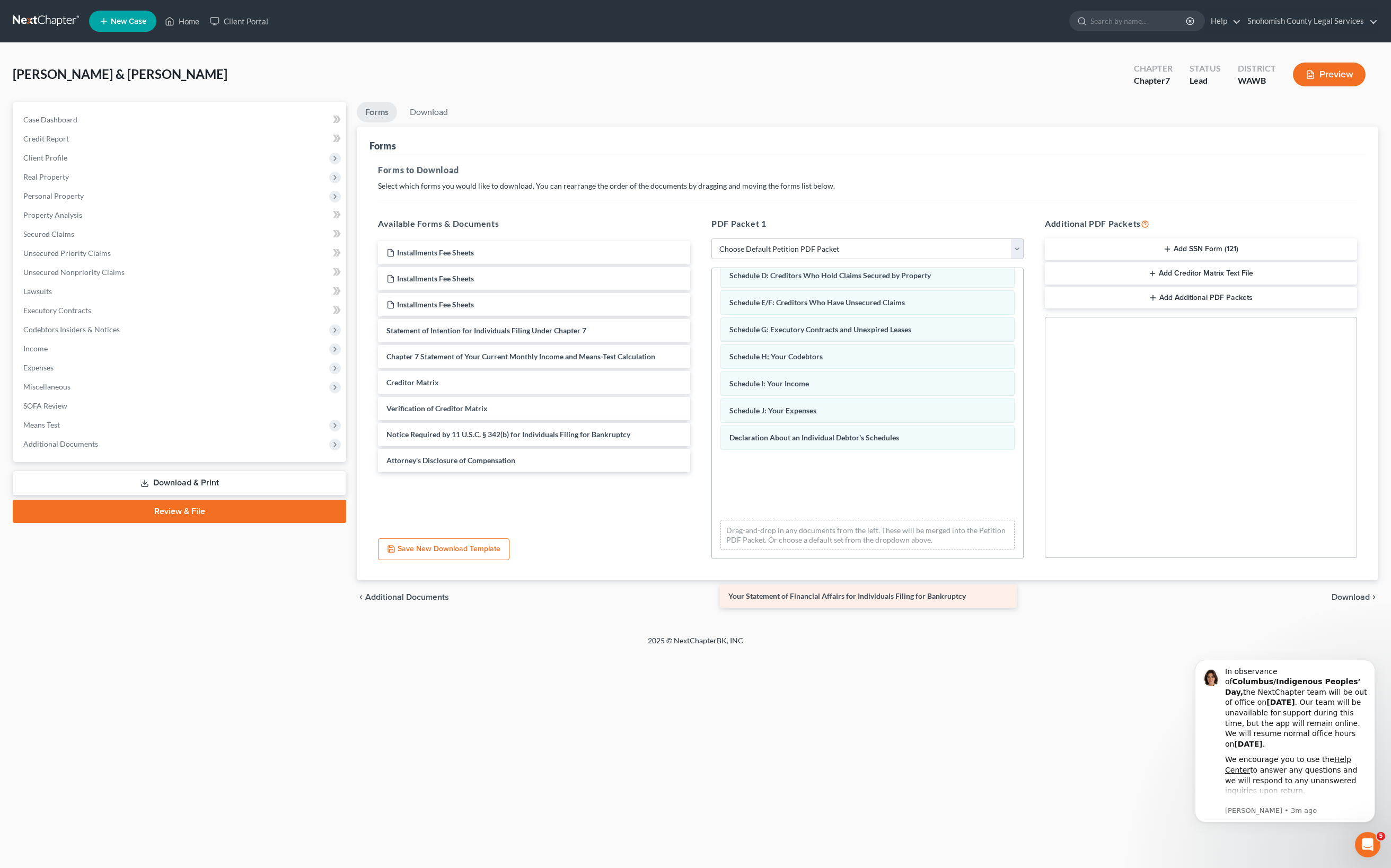
scroll to position [211, 0]
drag, startPoint x: 528, startPoint y: 426, endPoint x: 858, endPoint y: 536, distance: 347.9
click at [699, 472] on div "Your Statement of Financial Affairs for Individuals Filing for Bankruptcy Insta…" at bounding box center [534, 357] width 330 height 232
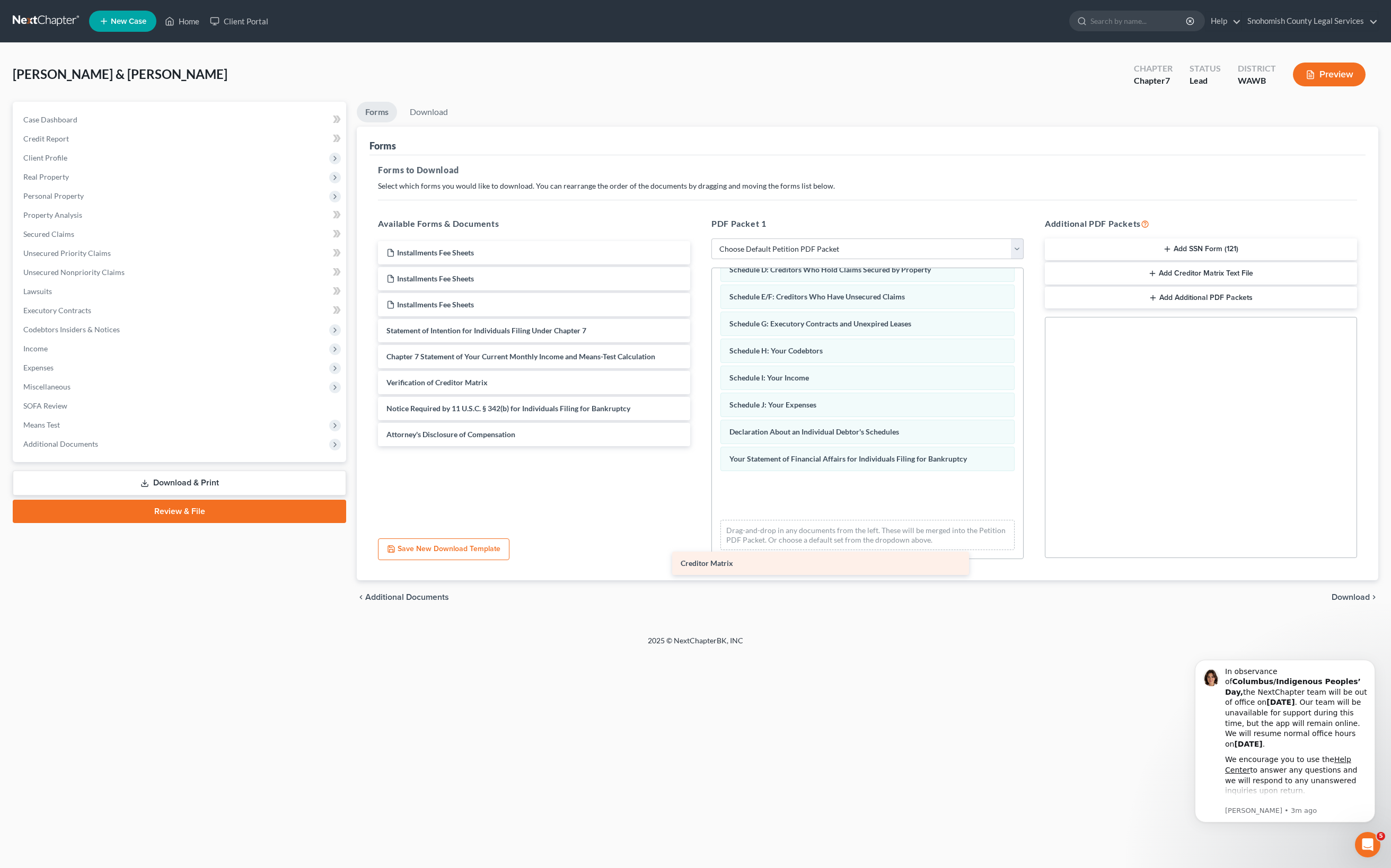
scroll to position [165, 0]
drag, startPoint x: 557, startPoint y: 423, endPoint x: 832, endPoint y: 567, distance: 310.4
click at [699, 447] on div "Creditor Matrix Installments Fee Sheets Installments Fee Sheets Installments Fe…" at bounding box center [534, 344] width 330 height 205
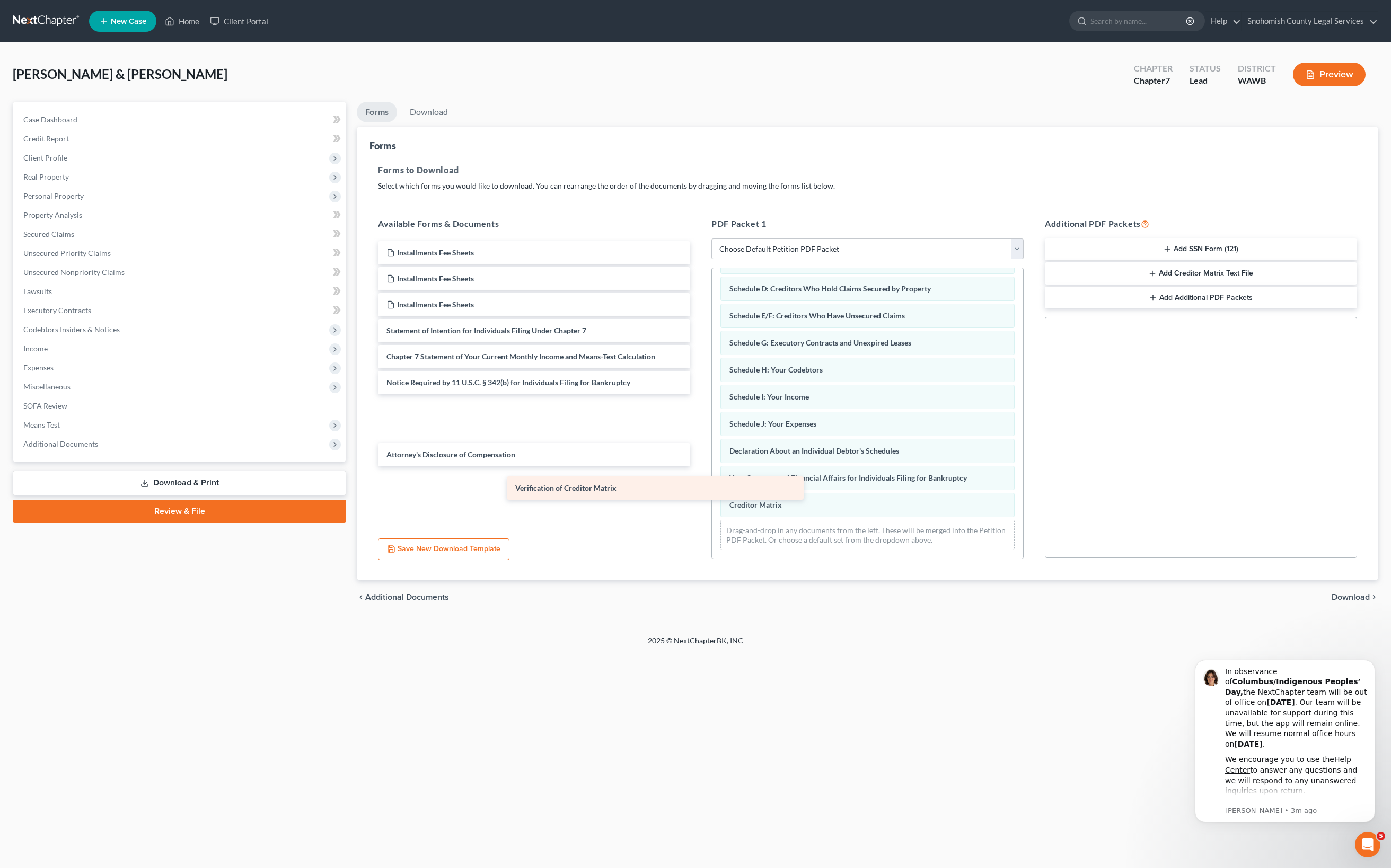
drag, startPoint x: 538, startPoint y: 417, endPoint x: 691, endPoint y: 532, distance: 191.4
click at [691, 467] on div "Verification of Creditor Matrix Installments Fee Sheets Installments Fee Sheets…" at bounding box center [534, 354] width 330 height 225
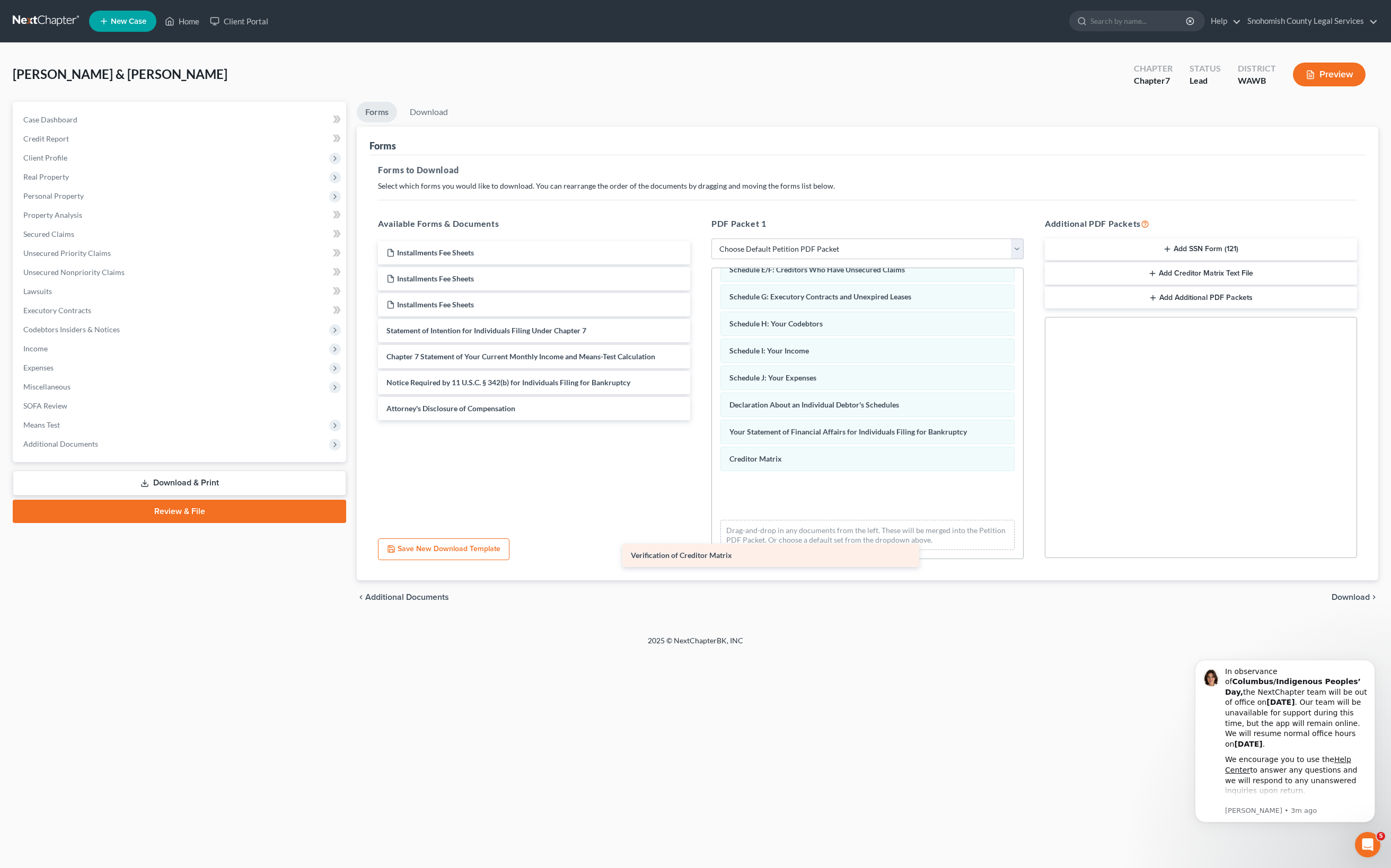
scroll to position [119, 0]
drag, startPoint x: 570, startPoint y: 478, endPoint x: 900, endPoint y: 564, distance: 341.0
click at [699, 420] on div "Verification of Creditor Matrix Installments Fee Sheets Installments Fee Sheets…" at bounding box center [534, 330] width 330 height 179
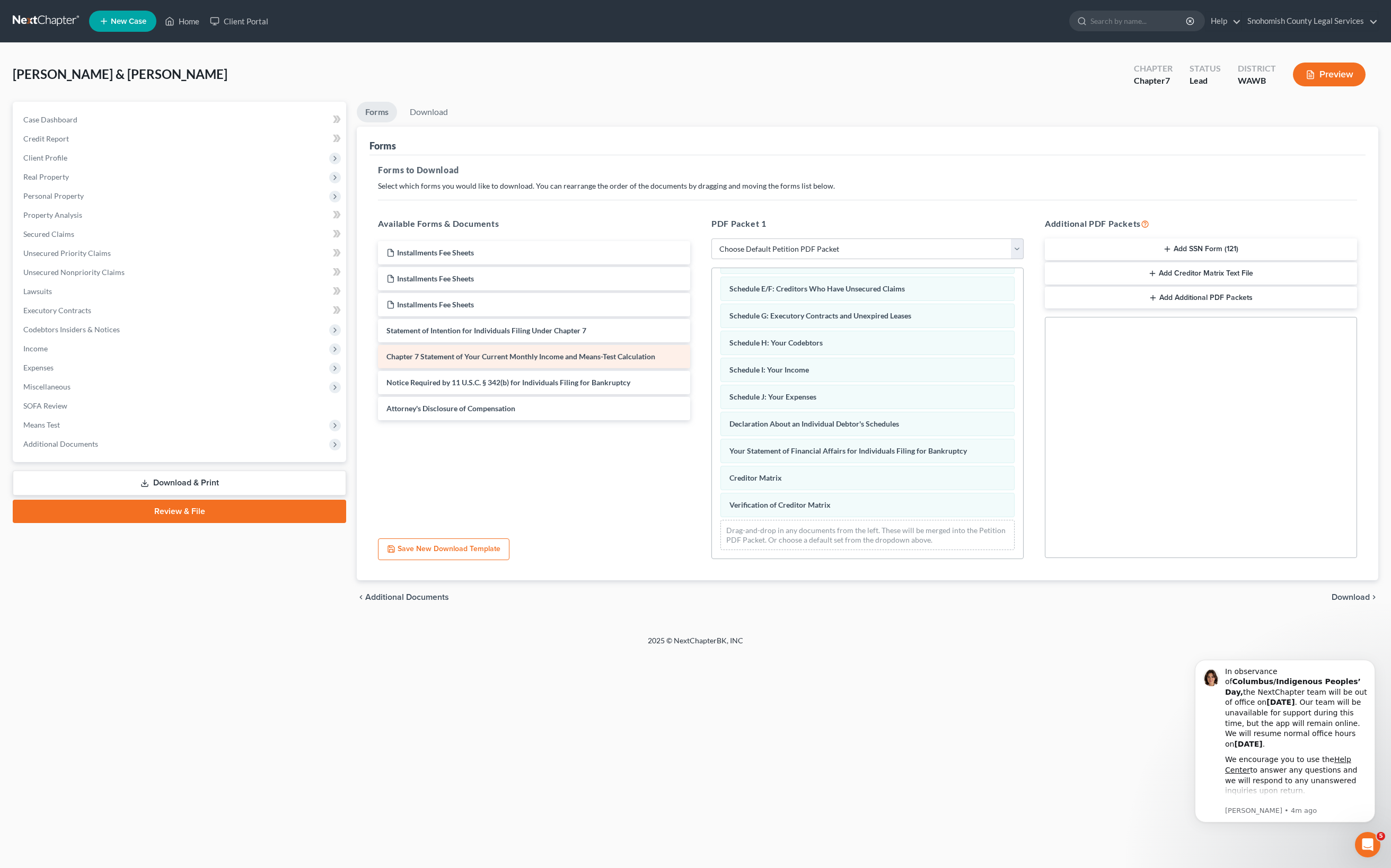
scroll to position [162, 0]
click at [1177, 309] on button "Add Additional PDF Packets" at bounding box center [1201, 298] width 312 height 23
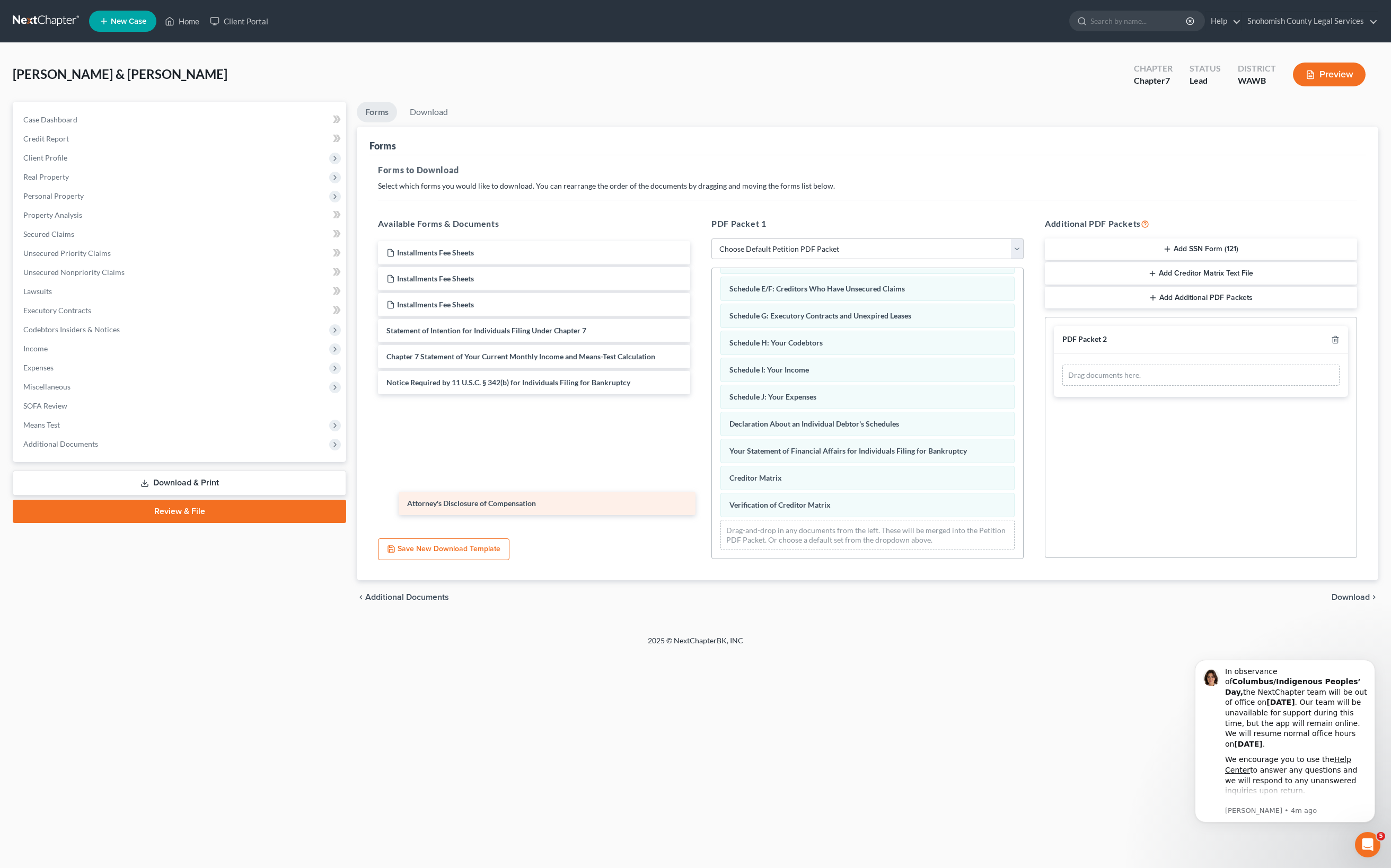
scroll to position [74, 0]
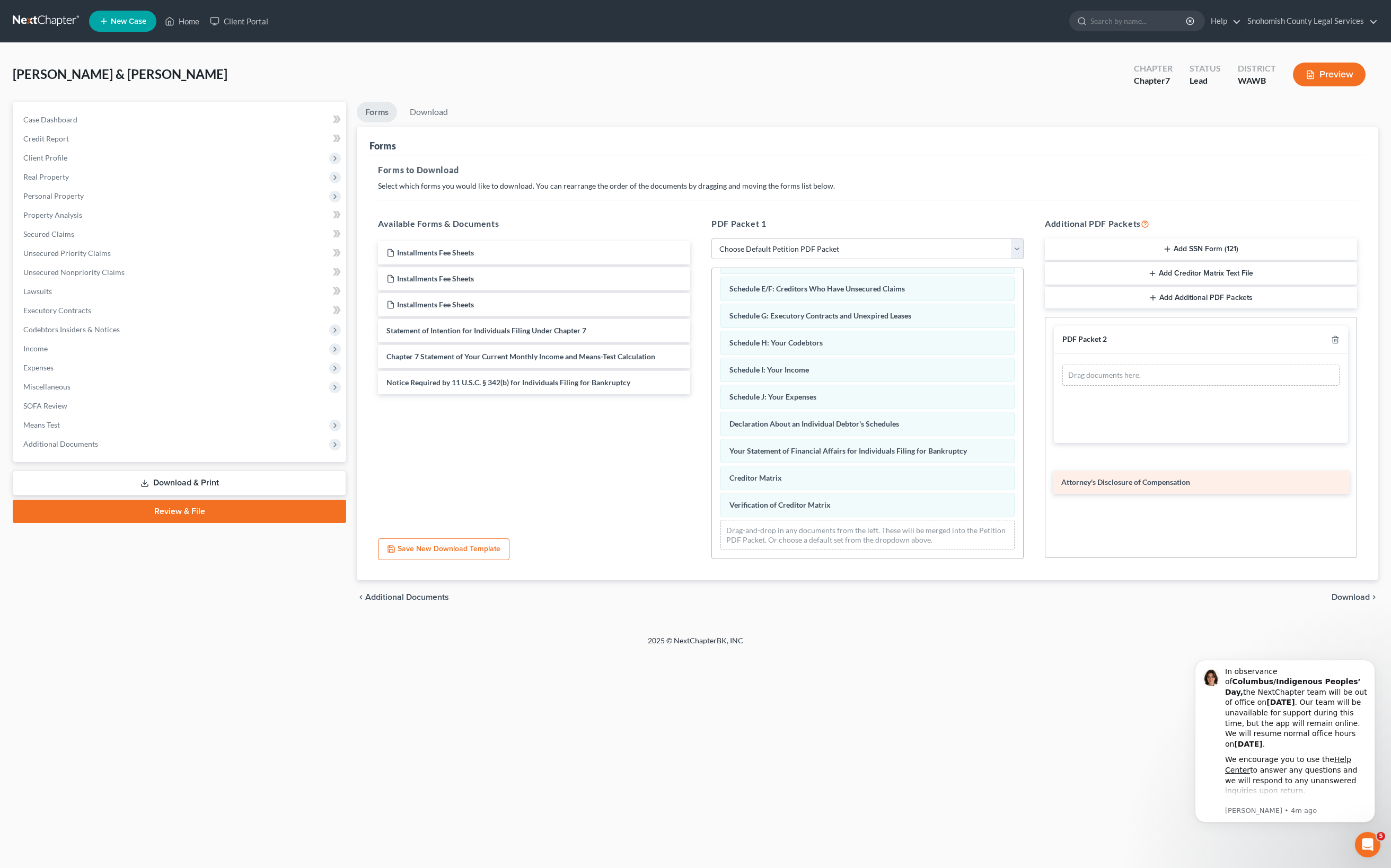
drag, startPoint x: 595, startPoint y: 507, endPoint x: 1249, endPoint y: 486, distance: 654.3
click at [699, 394] on div "Attorney's Disclosure of Compensation Installments Fee Sheets Installments Fee …" at bounding box center [534, 318] width 330 height 153
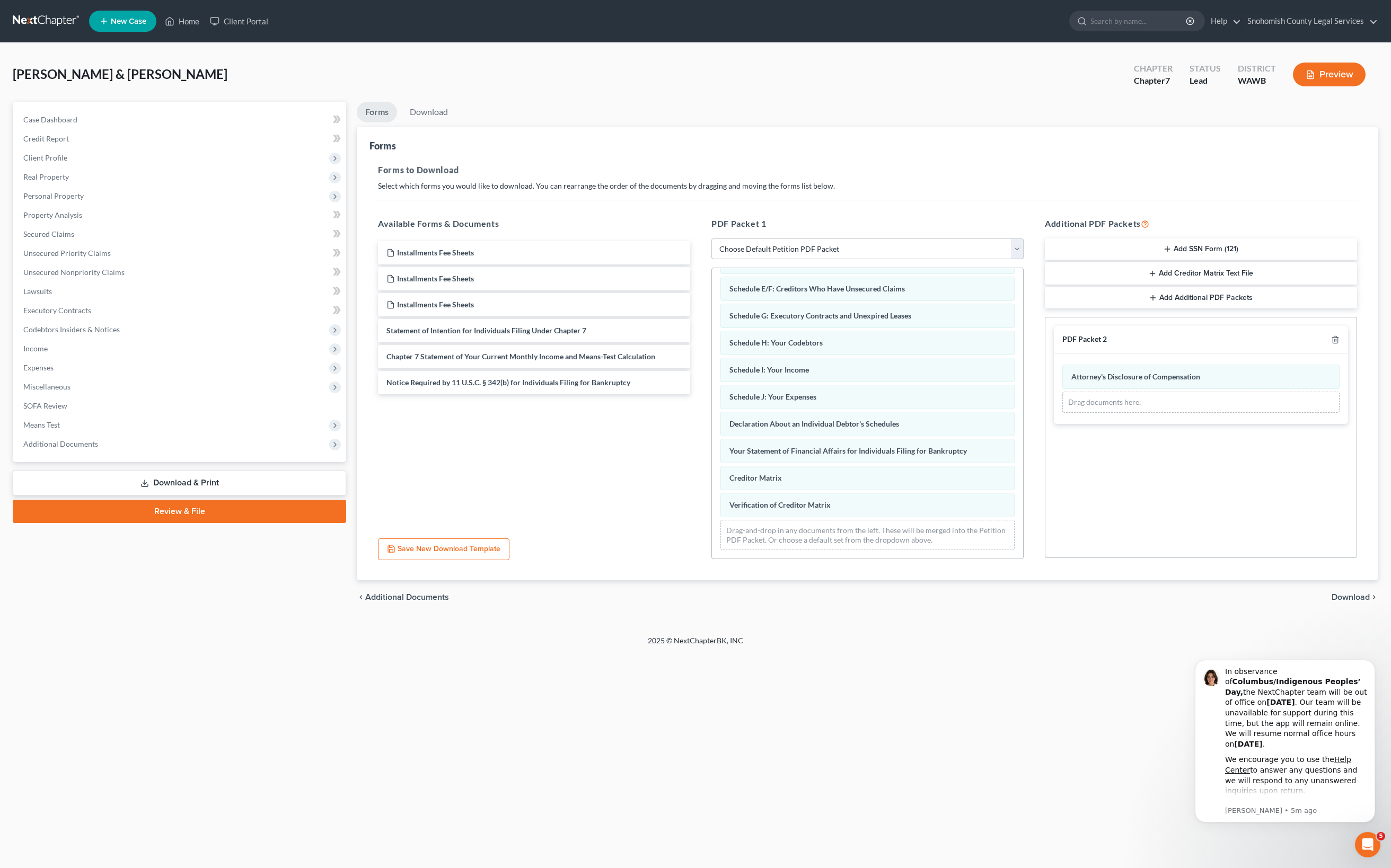
select select "0"
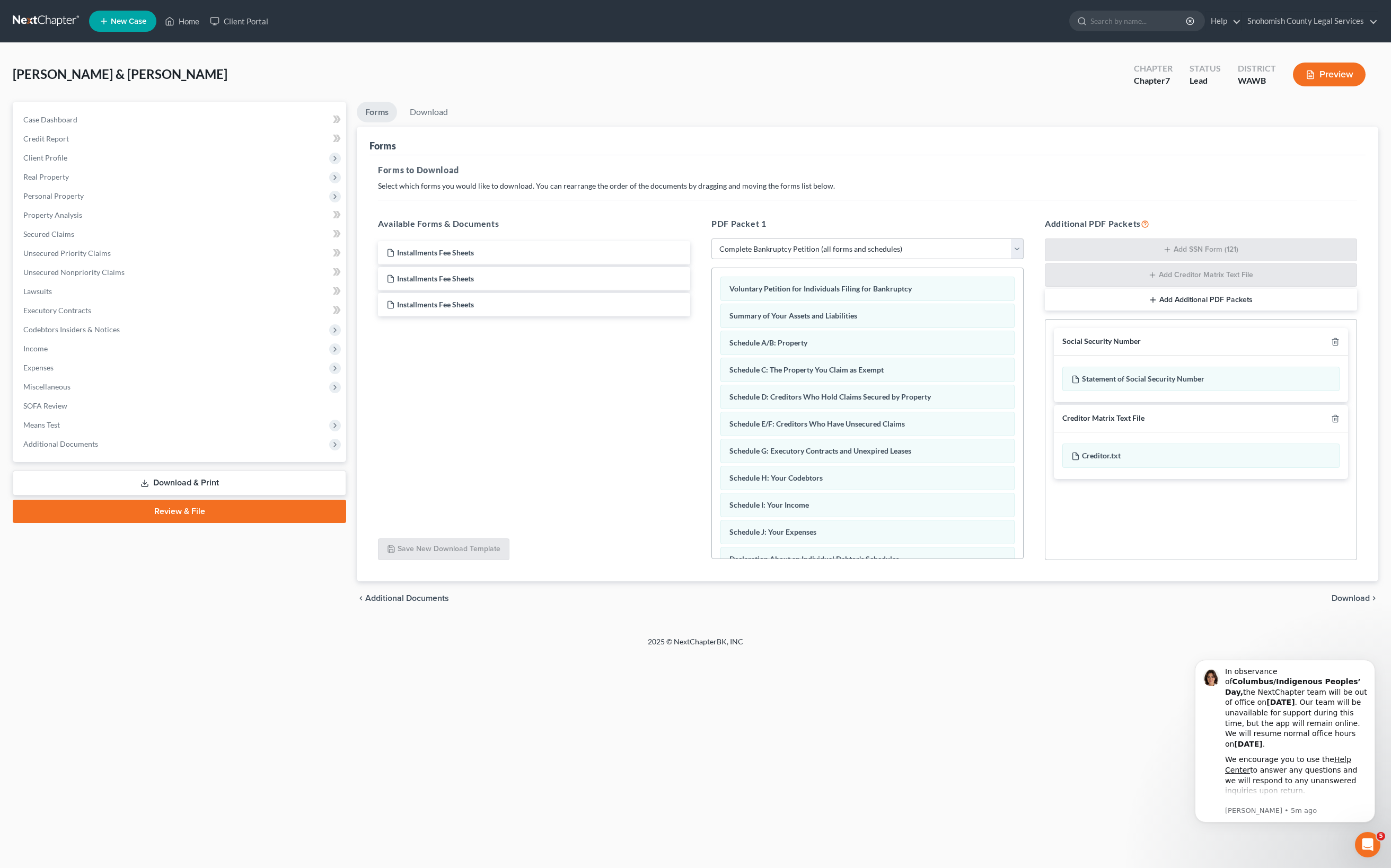
scroll to position [0, 0]
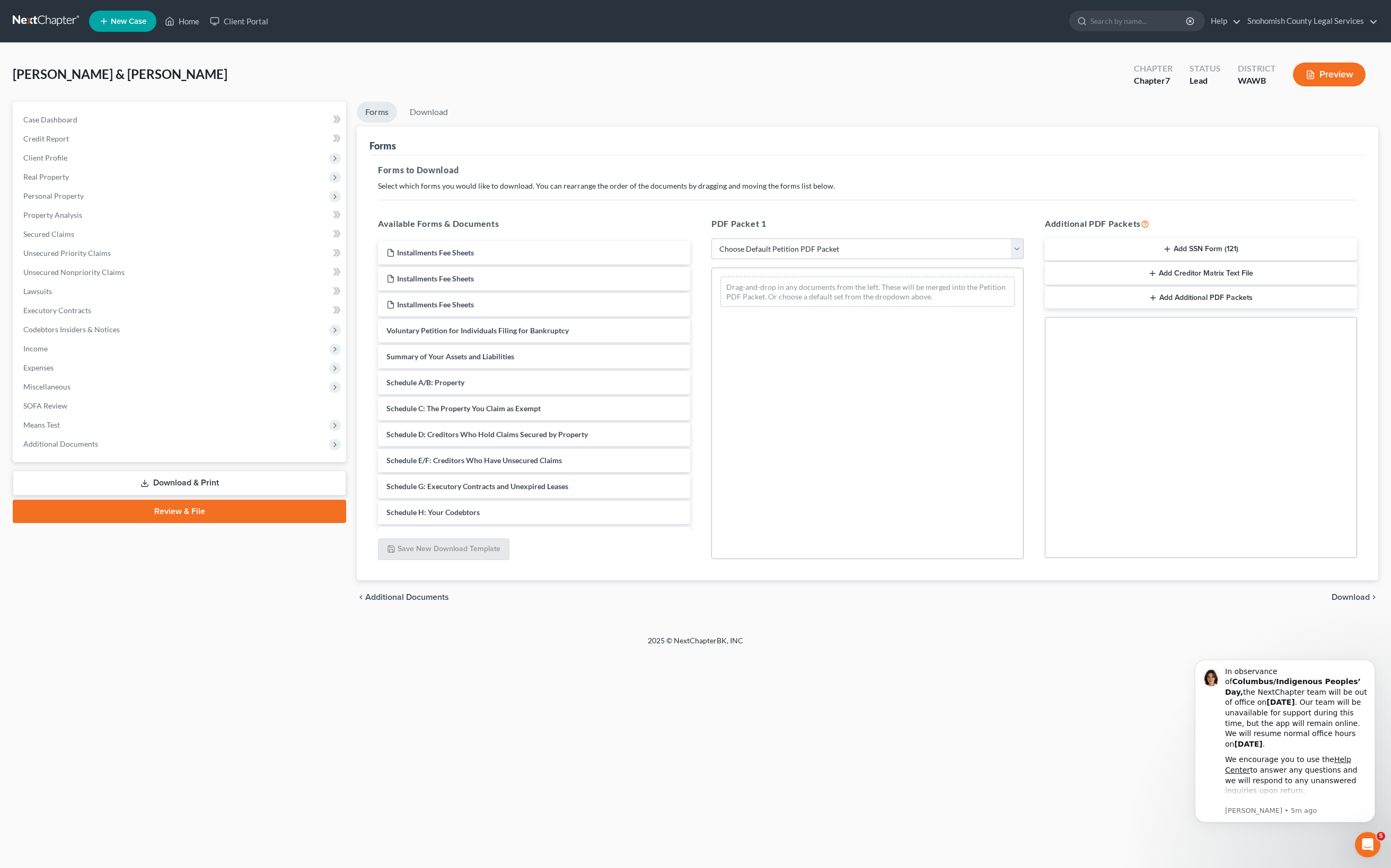
select select "0"
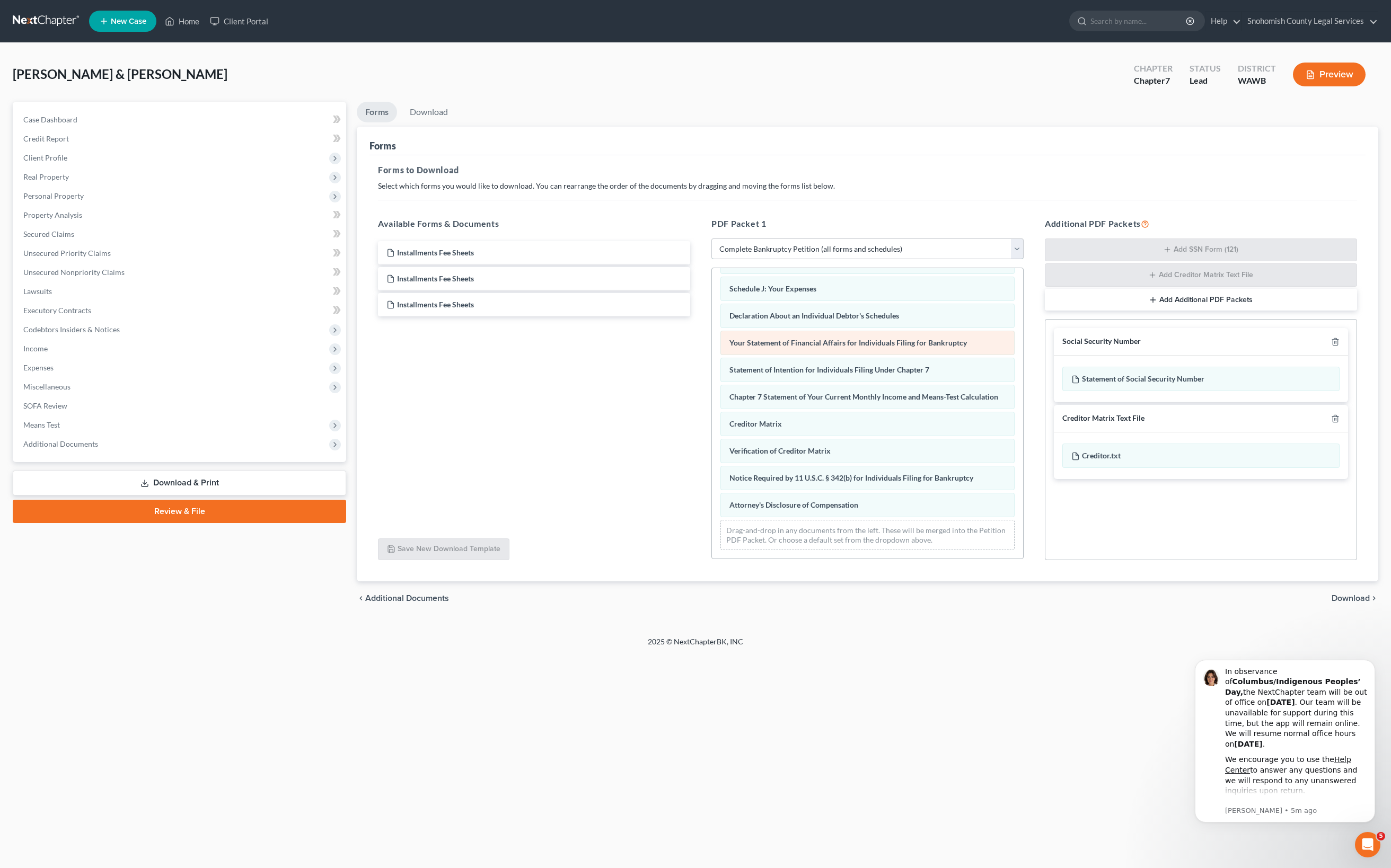
scroll to position [734, 0]
drag, startPoint x: 838, startPoint y: 388, endPoint x: 549, endPoint y: 474, distance: 301.5
click at [712, 473] on div "Statement of Intention for Individuals Filing Under Chapter 7 Voluntary Petitio…" at bounding box center [867, 305] width 311 height 507
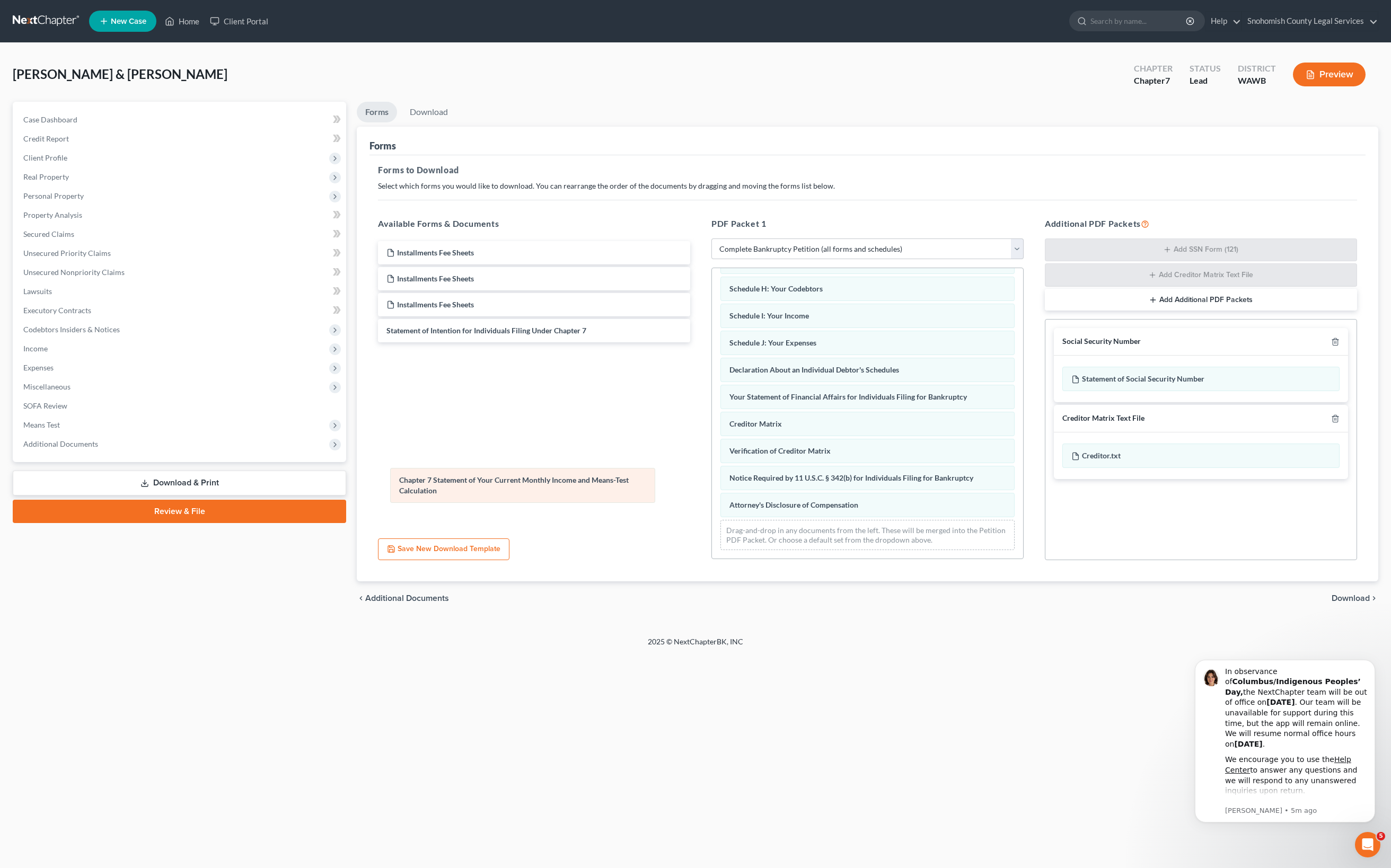
drag, startPoint x: 861, startPoint y: 403, endPoint x: 518, endPoint y: 516, distance: 361.1
click at [712, 516] on div "Chapter 7 Statement of Your Current Monthly Income and Means-Test Calculation V…" at bounding box center [867, 319] width 311 height 479
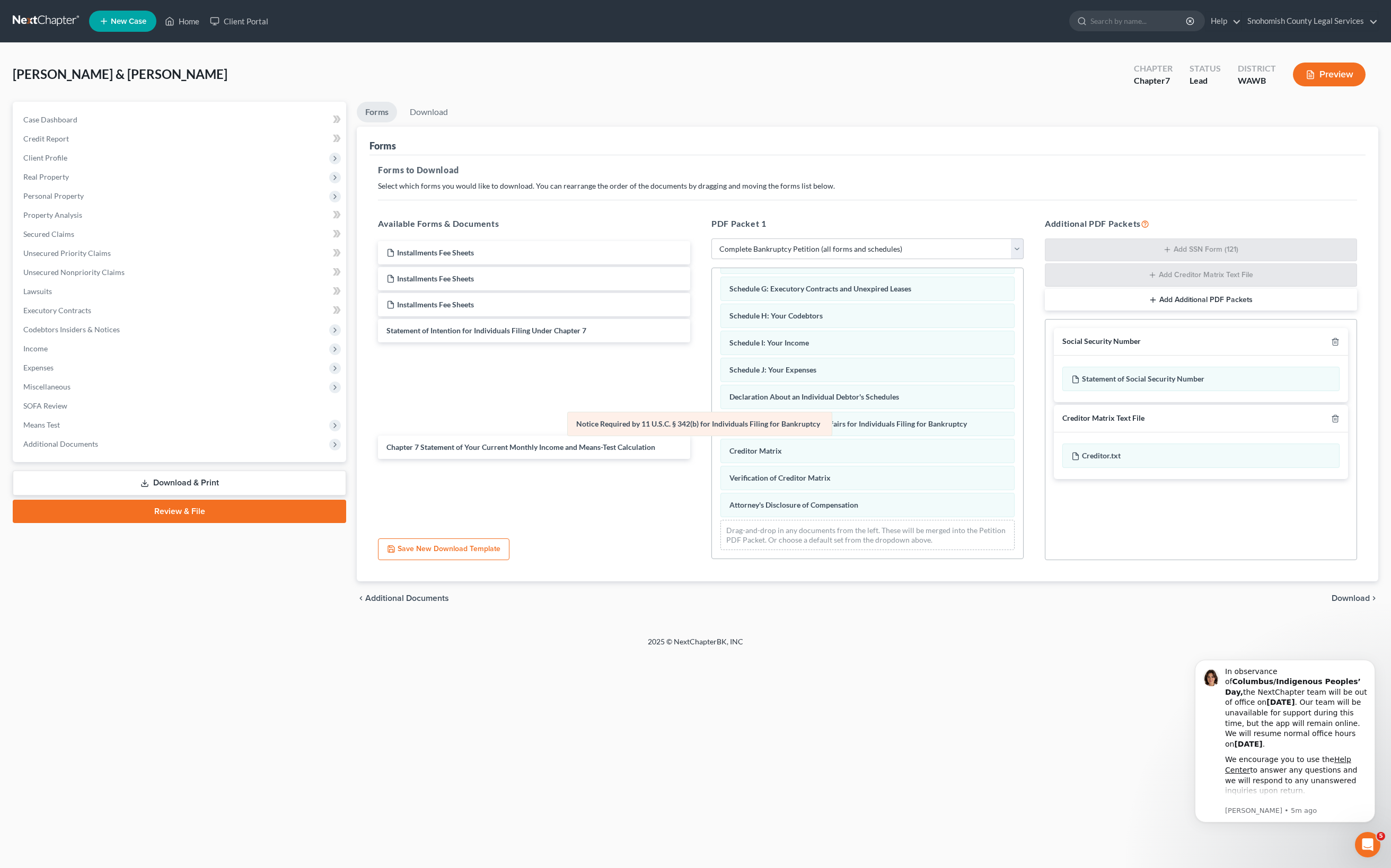
scroll to position [762, 0]
drag, startPoint x: 851, startPoint y: 412, endPoint x: 513, endPoint y: 493, distance: 347.6
click at [712, 493] on div "Notice Required by 11 U.S.C. § 342(b) for Individuals Filing for Bankruptcy Vol…" at bounding box center [867, 332] width 311 height 453
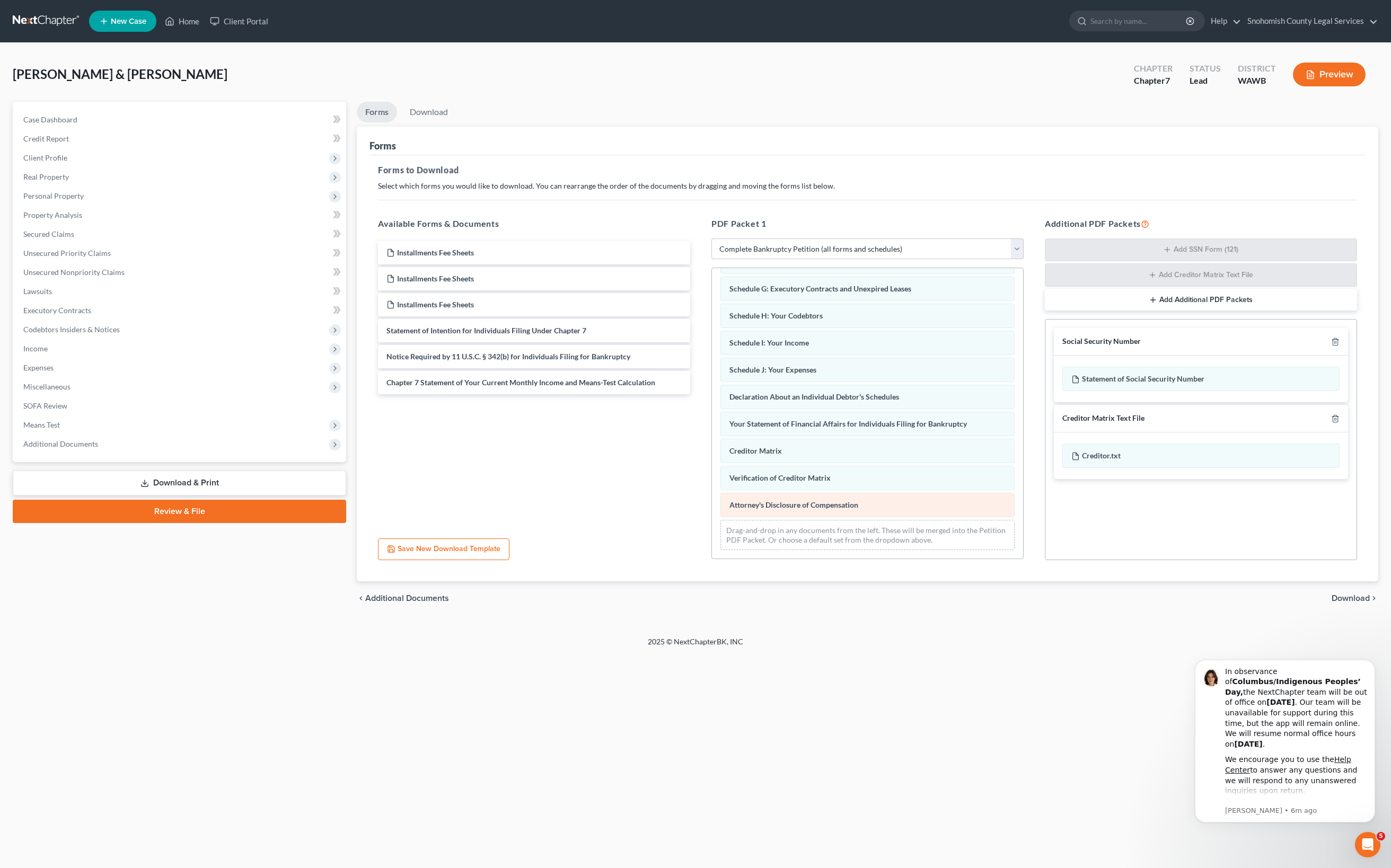
scroll to position [162, 0]
click at [1331, 346] on button "button" at bounding box center [1335, 341] width 8 height 8
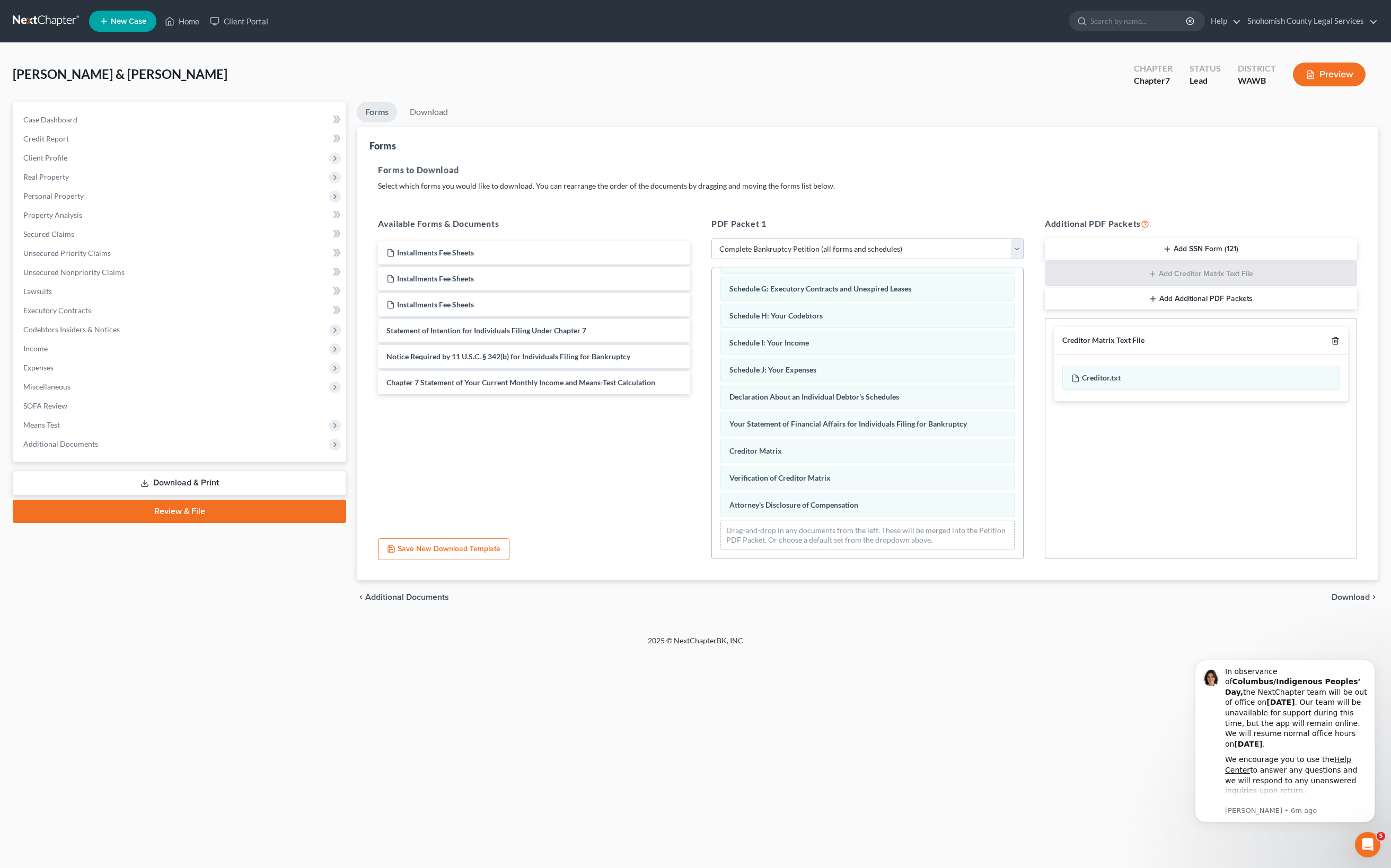
click at [1331, 345] on icon "button" at bounding box center [1335, 340] width 8 height 8
click at [1206, 309] on button "Add Additional PDF Packets" at bounding box center [1201, 298] width 312 height 23
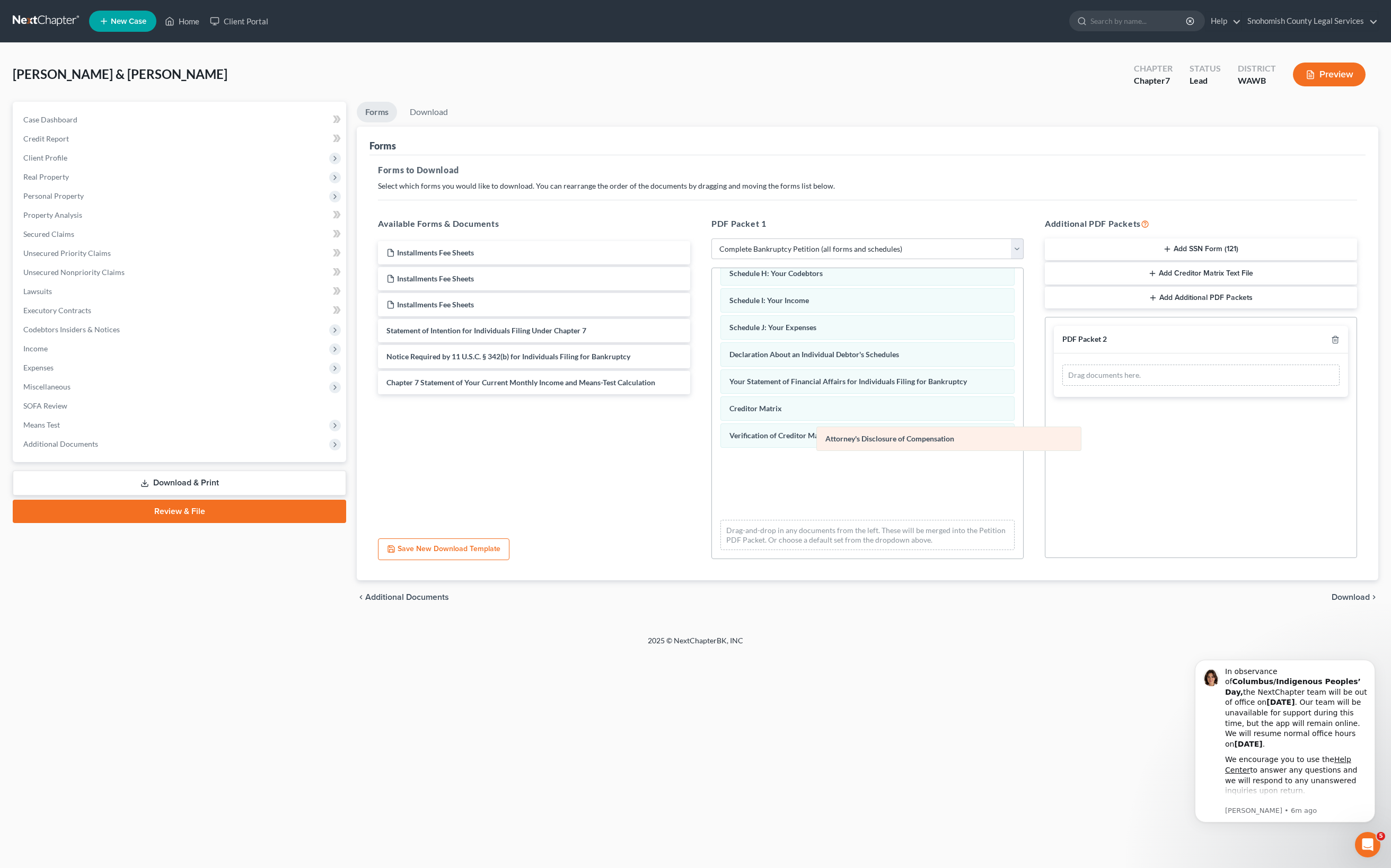
scroll to position [691, 0]
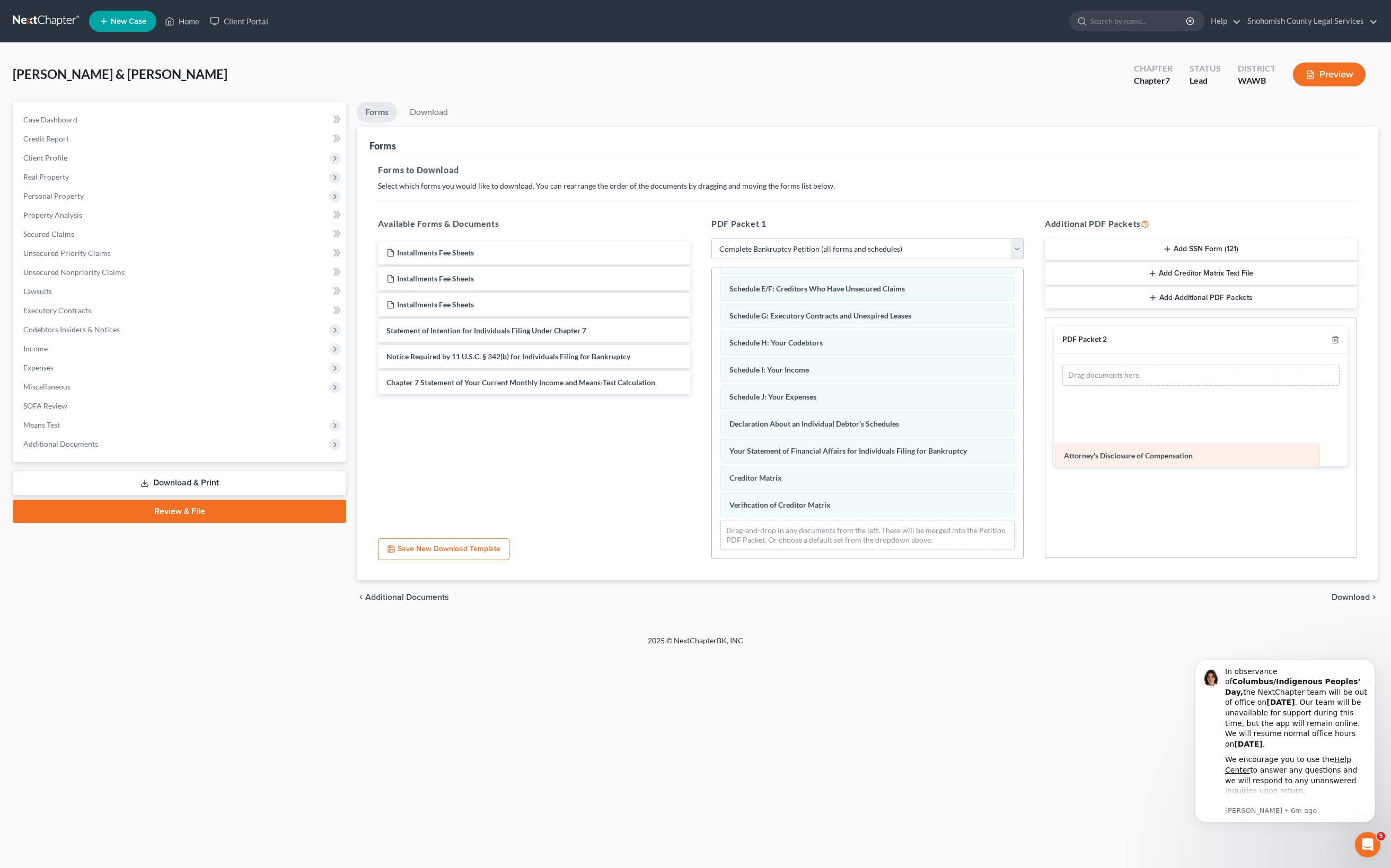
drag, startPoint x: 849, startPoint y: 444, endPoint x: 1171, endPoint y: 465, distance: 322.7
click at [1023, 465] on div "Attorney's Disclosure of Compensation Voluntary Petition for Individuals Filing…" at bounding box center [867, 346] width 311 height 426
click at [1366, 656] on button "Dismiss notification" at bounding box center [1372, 663] width 14 height 14
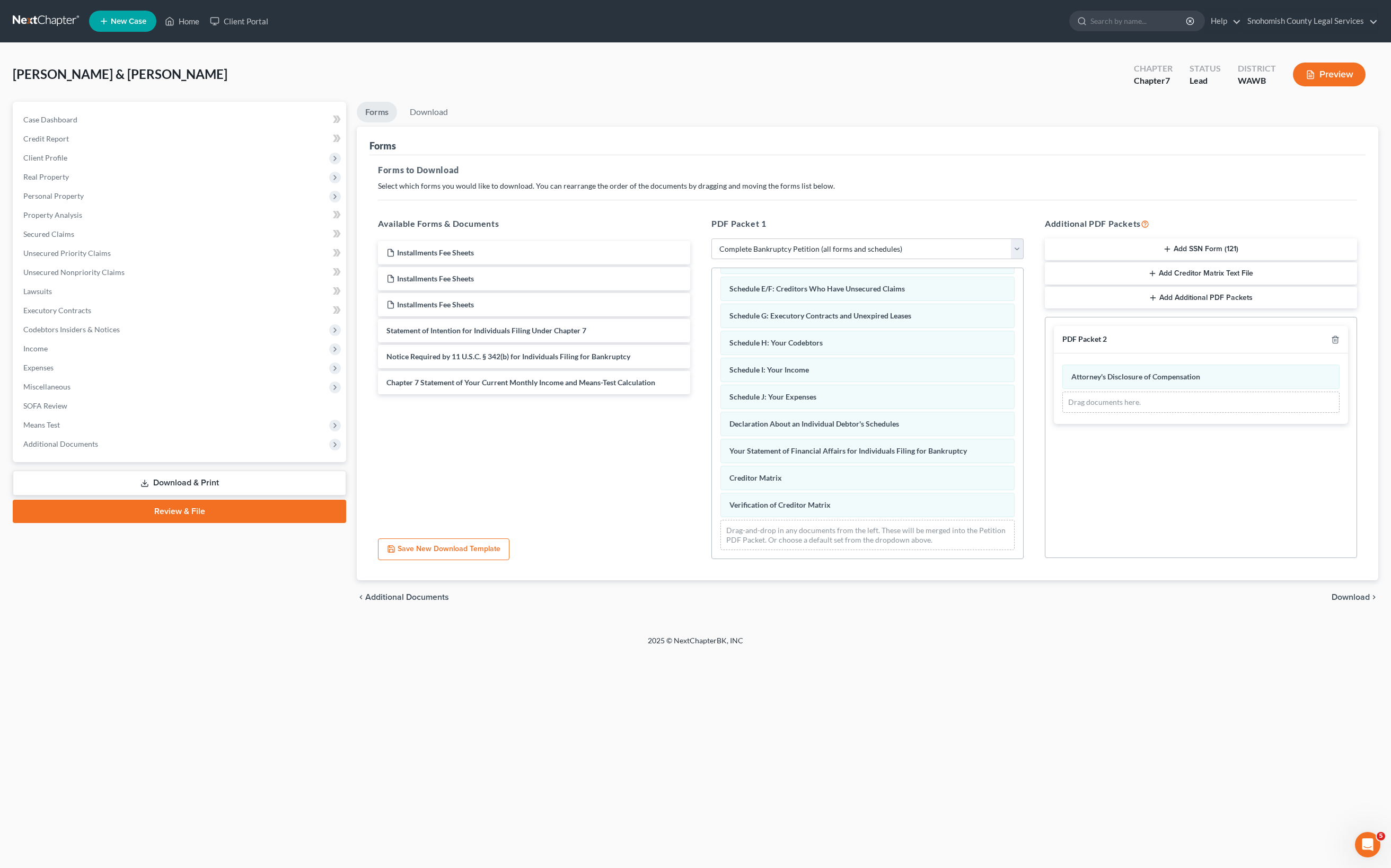
click at [1332, 602] on span "Download" at bounding box center [1351, 597] width 38 height 8
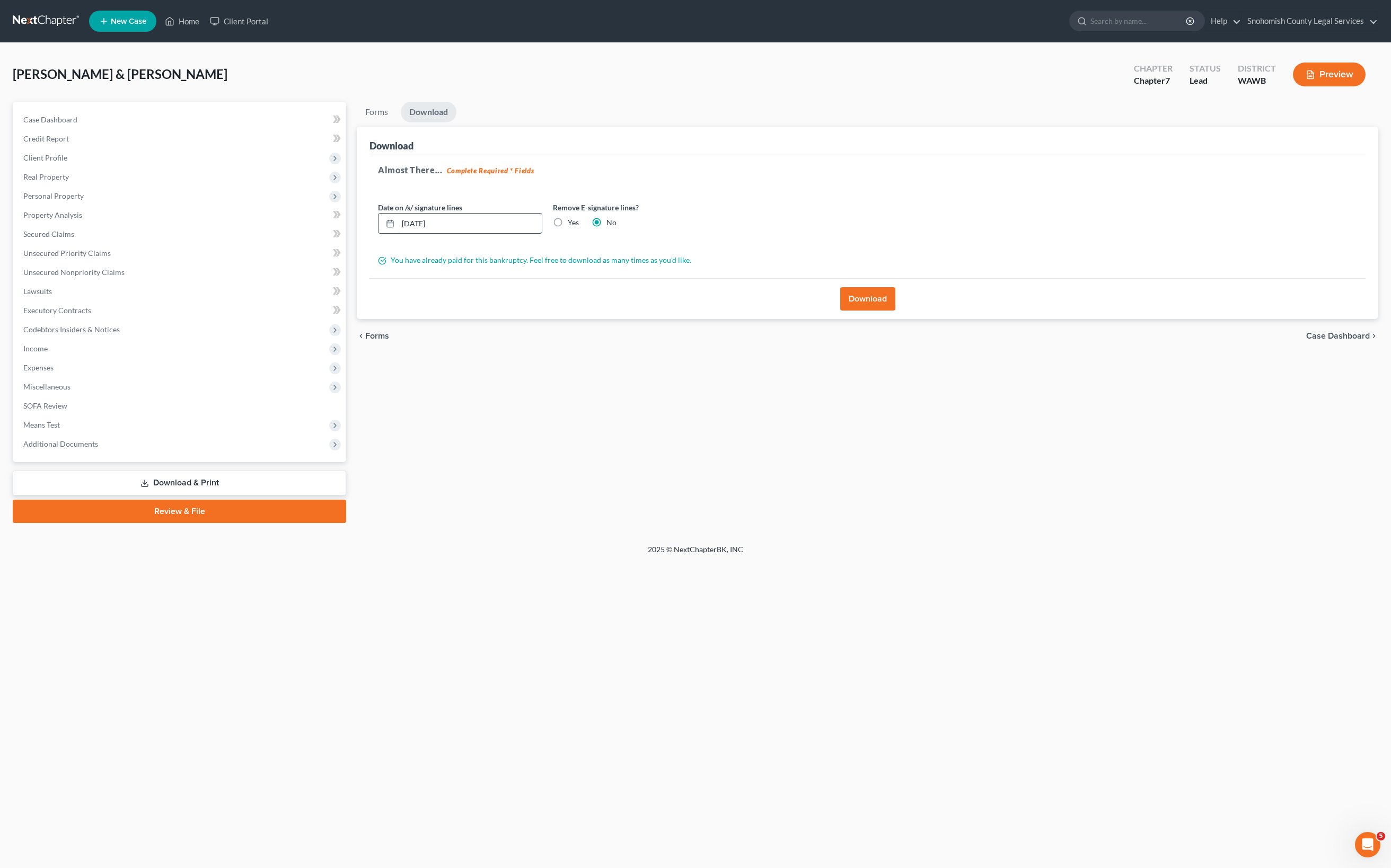
click at [473, 227] on input "[DATE]" at bounding box center [470, 223] width 143 height 20
click at [478, 225] on input "[DATE]" at bounding box center [470, 223] width 143 height 20
type input "1"
click at [542, 221] on input "10102025" at bounding box center [470, 223] width 143 height 20
click at [456, 225] on input "10102025" at bounding box center [470, 223] width 143 height 20
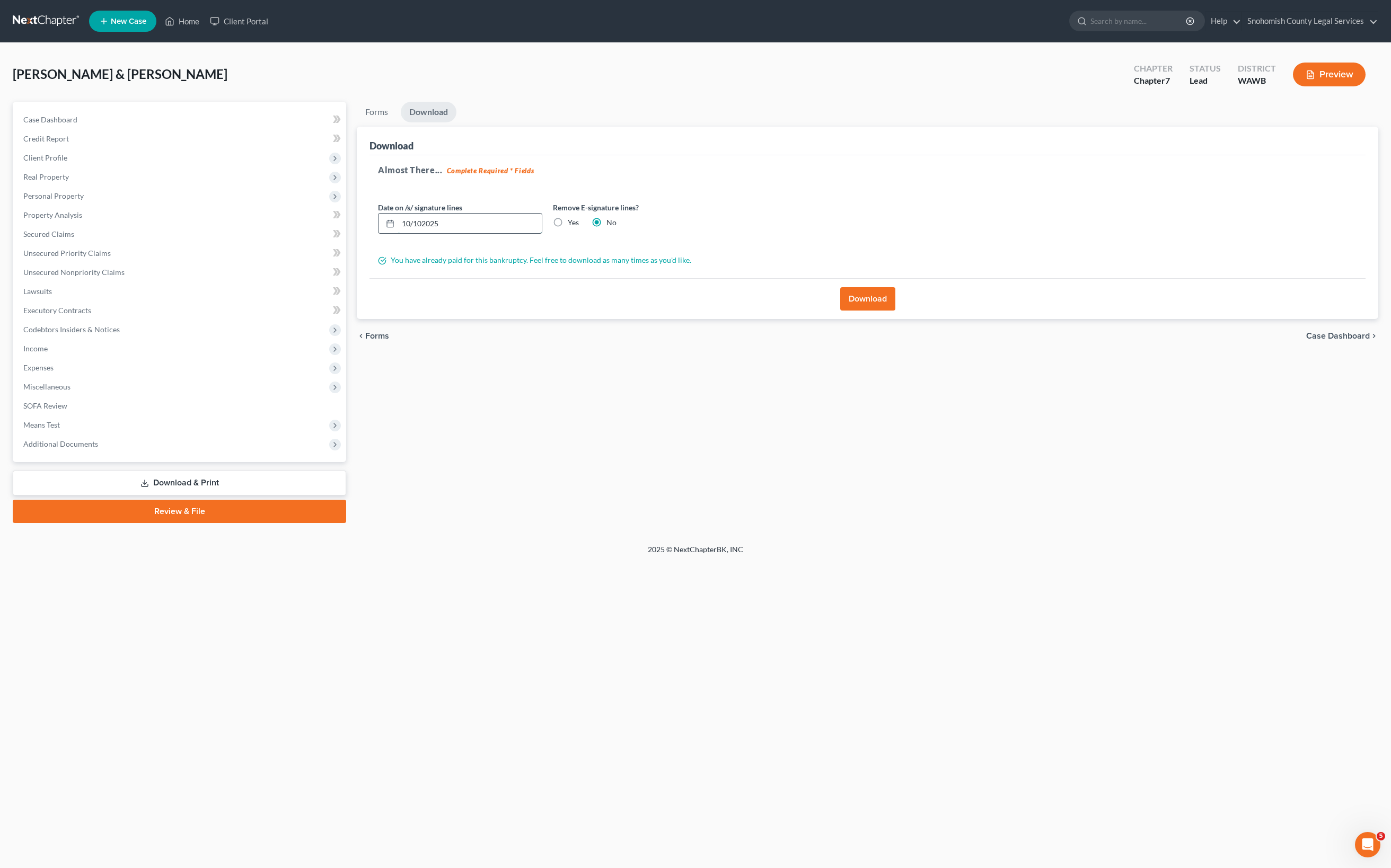
click at [480, 229] on input "10/102025" at bounding box center [470, 223] width 143 height 20
click at [542, 226] on input "[DATE]" at bounding box center [470, 223] width 143 height 20
type input "[DATE]"
click at [873, 311] on button "Download" at bounding box center [868, 299] width 55 height 24
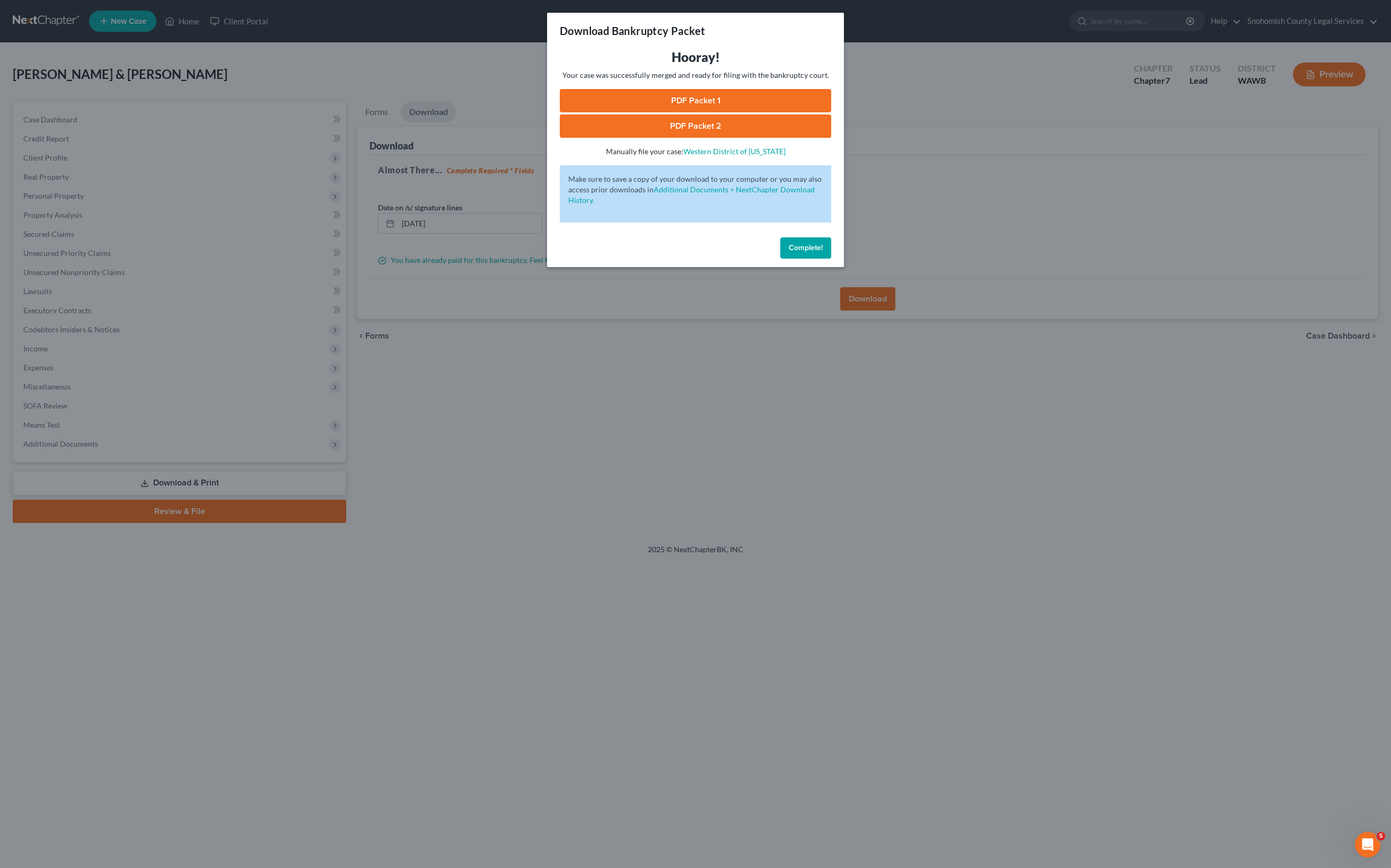
click at [822, 113] on link "PDF Packet 1" at bounding box center [696, 101] width 271 height 24
click at [722, 138] on link "PDF Packet 2" at bounding box center [696, 126] width 271 height 24
